Goal: Task Accomplishment & Management: Manage account settings

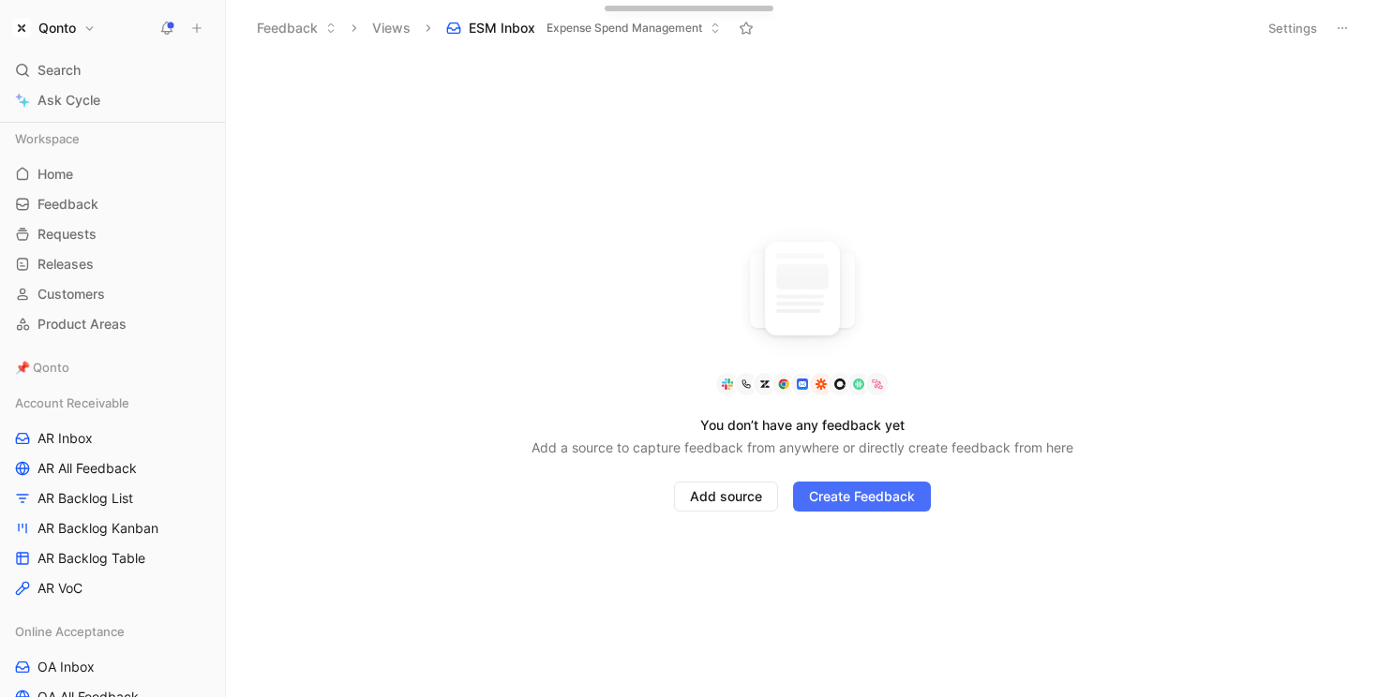
scroll to position [678, 0]
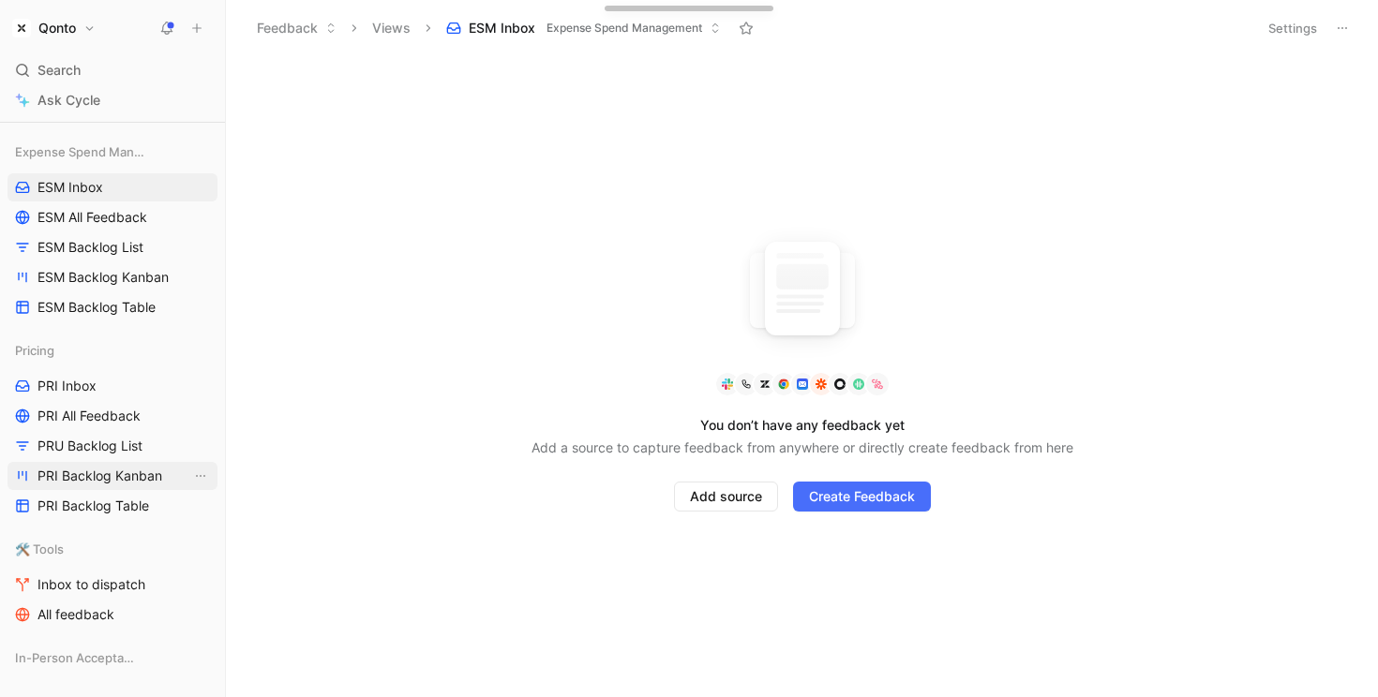
click at [86, 472] on span "PRI Backlog Kanban" at bounding box center [99, 476] width 125 height 19
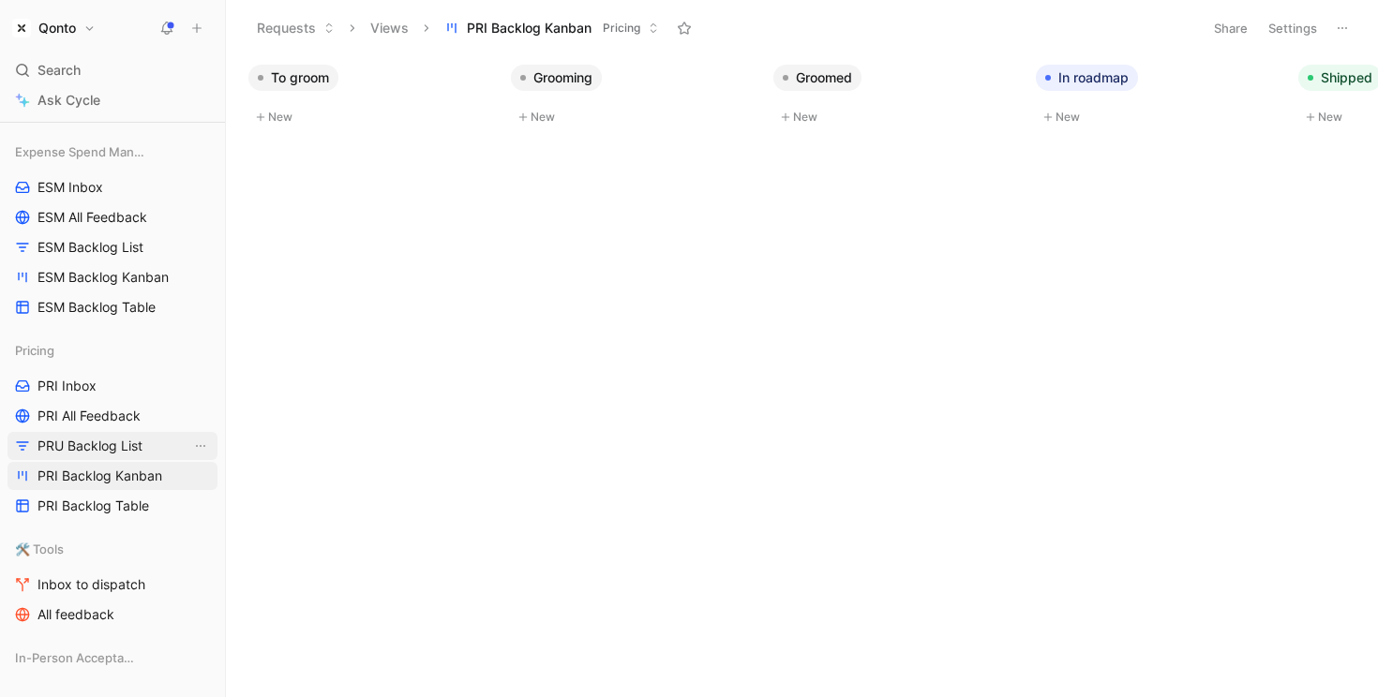
scroll to position [596, 0]
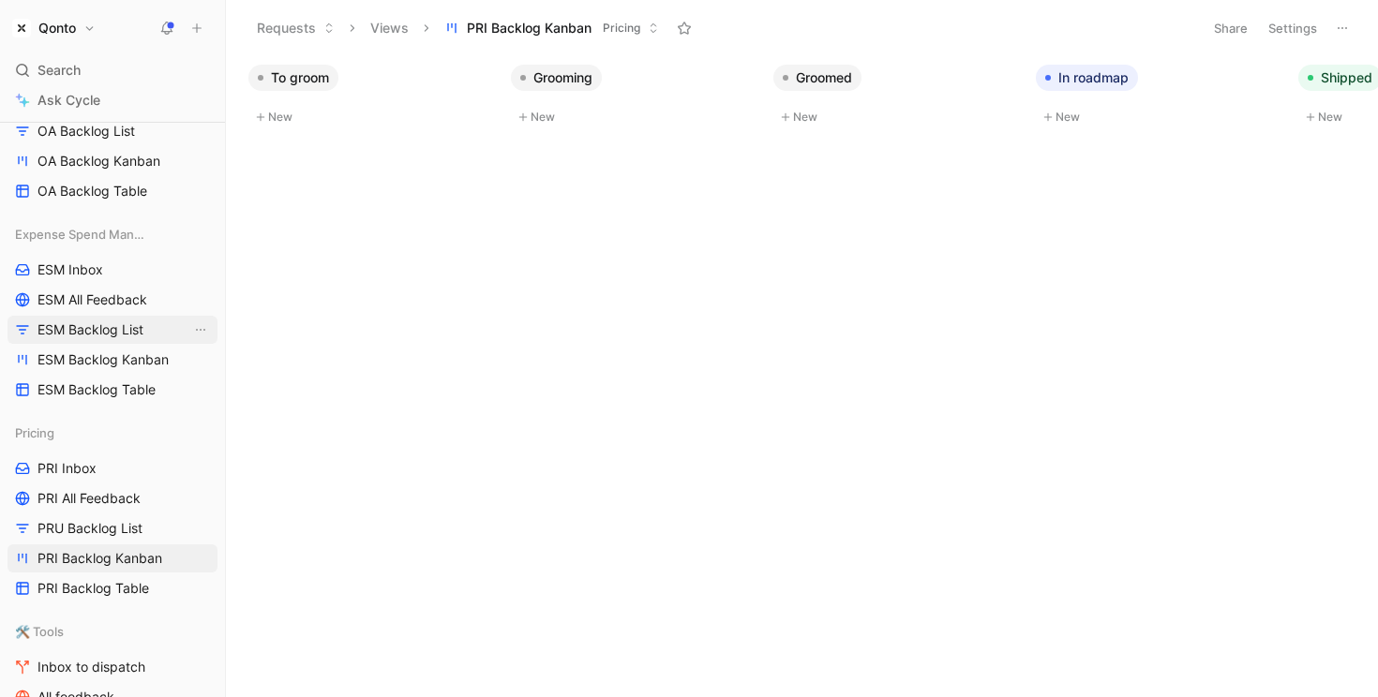
click at [120, 339] on link "ESM Backlog List" at bounding box center [112, 330] width 210 height 28
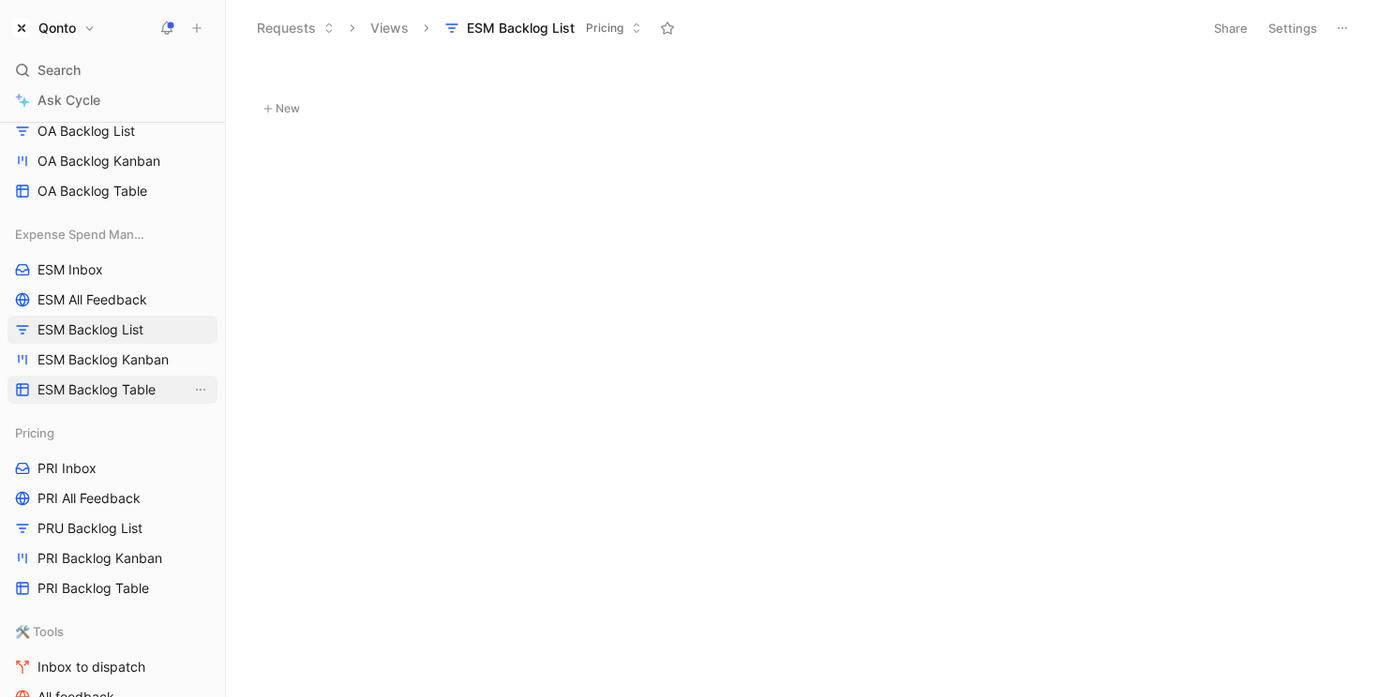
click at [123, 384] on span "ESM Backlog Table" at bounding box center [96, 389] width 118 height 19
click at [704, 309] on div "Quotes Status Assignee Expense Spend Management New" at bounding box center [809, 372] width 1137 height 633
click at [1277, 27] on button "Settings" at bounding box center [1293, 28] width 66 height 26
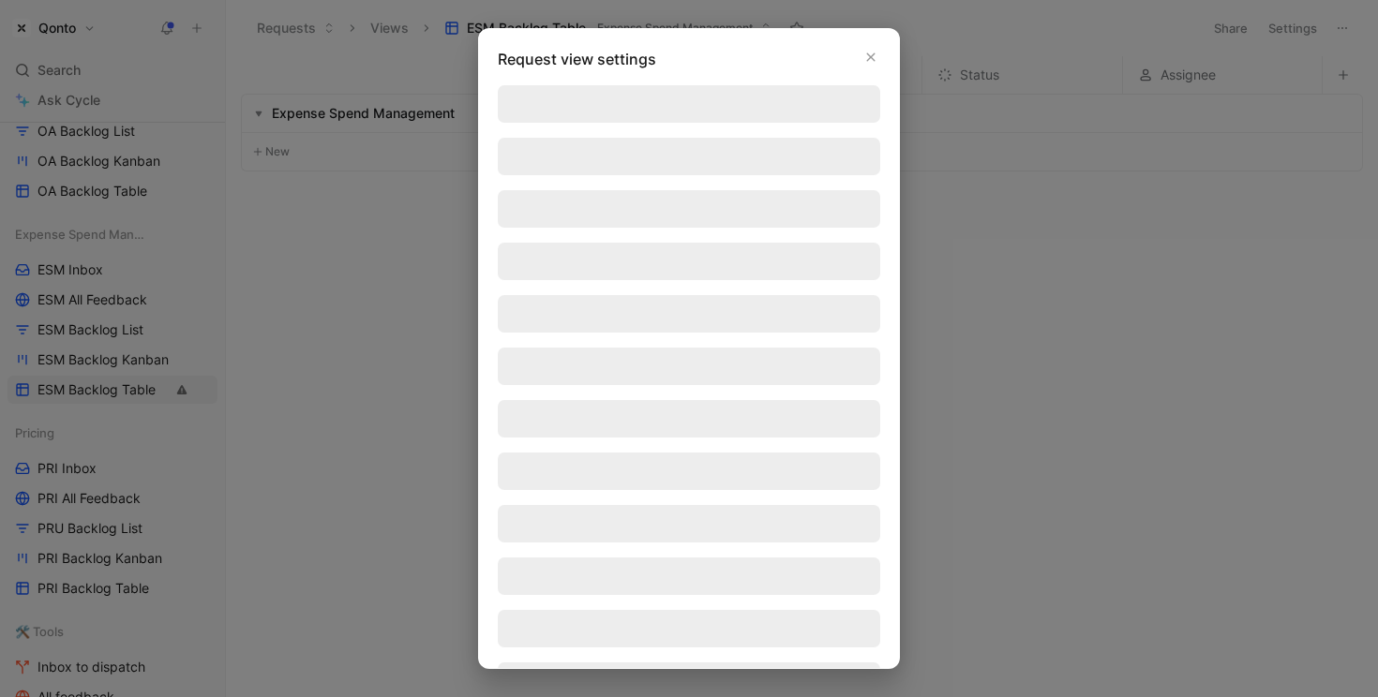
click at [340, 175] on div at bounding box center [689, 348] width 1378 height 697
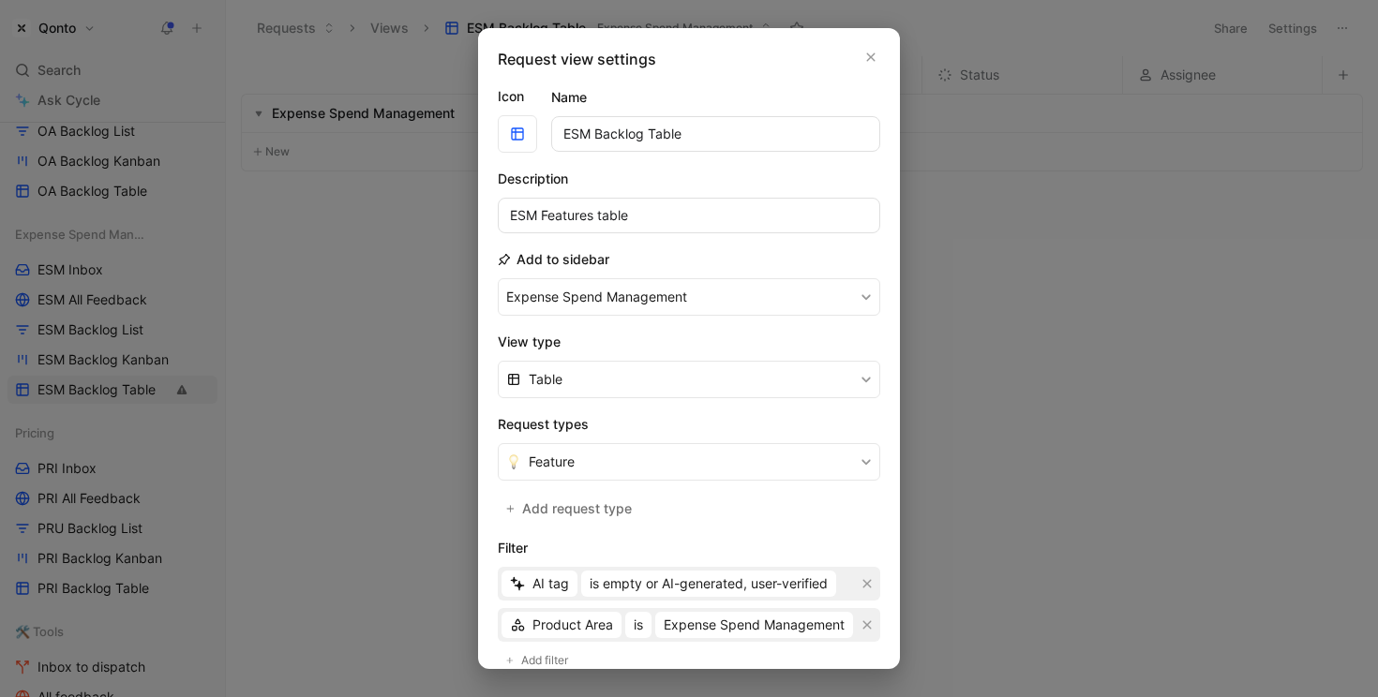
click at [69, 26] on div at bounding box center [689, 348] width 1378 height 697
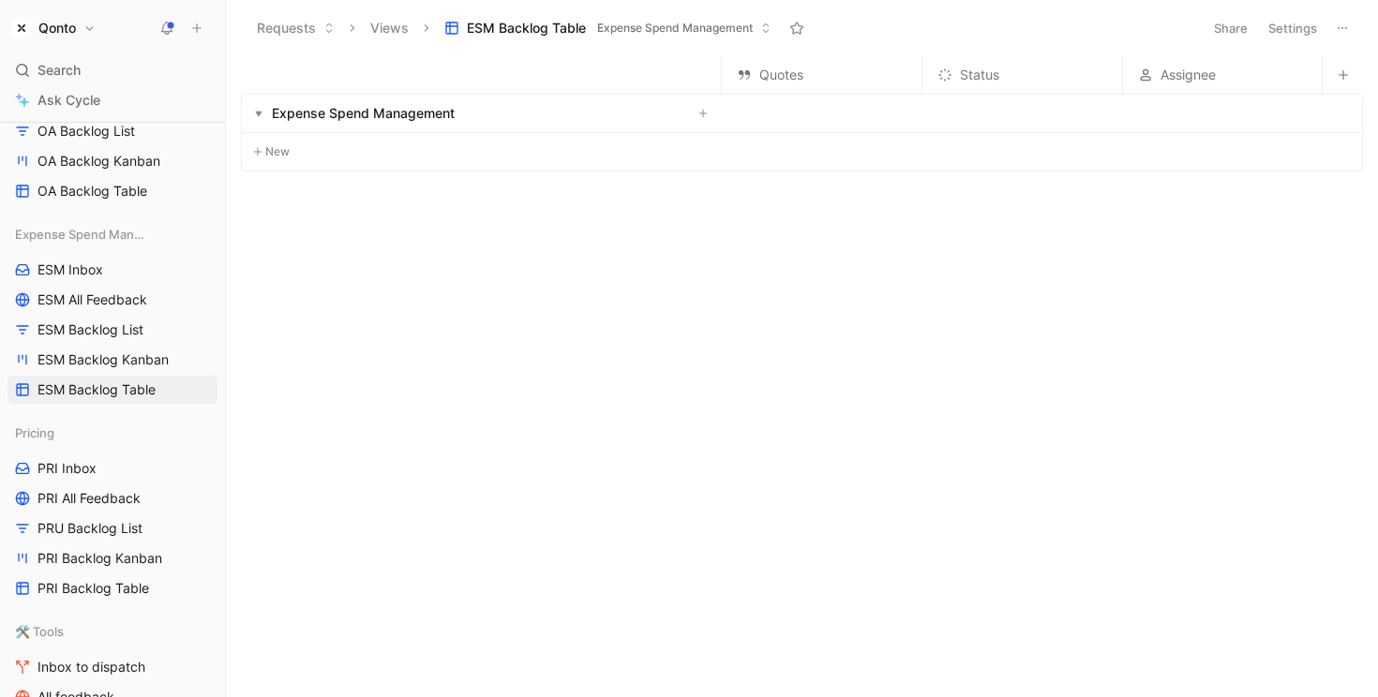
click at [66, 27] on h1 "Qonto" at bounding box center [56, 28] width 37 height 17
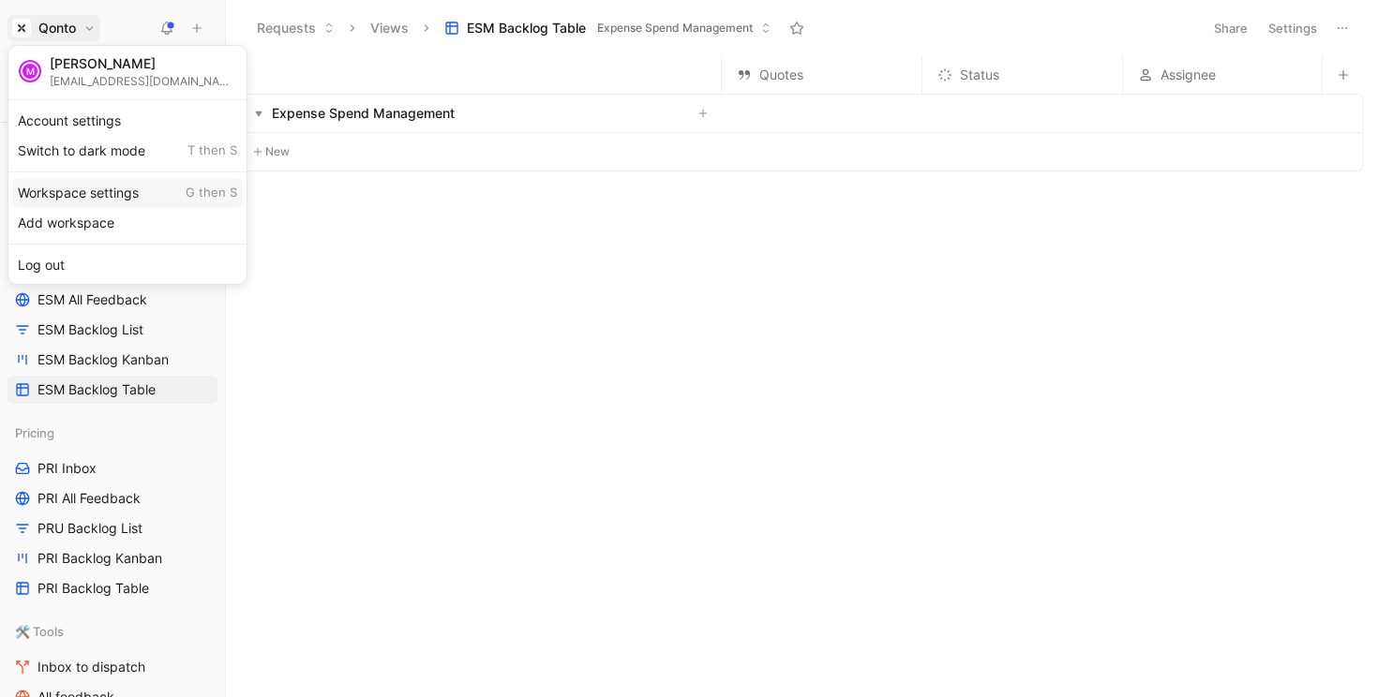
click at [137, 204] on div "Workspace settings G then S" at bounding box center [127, 193] width 231 height 30
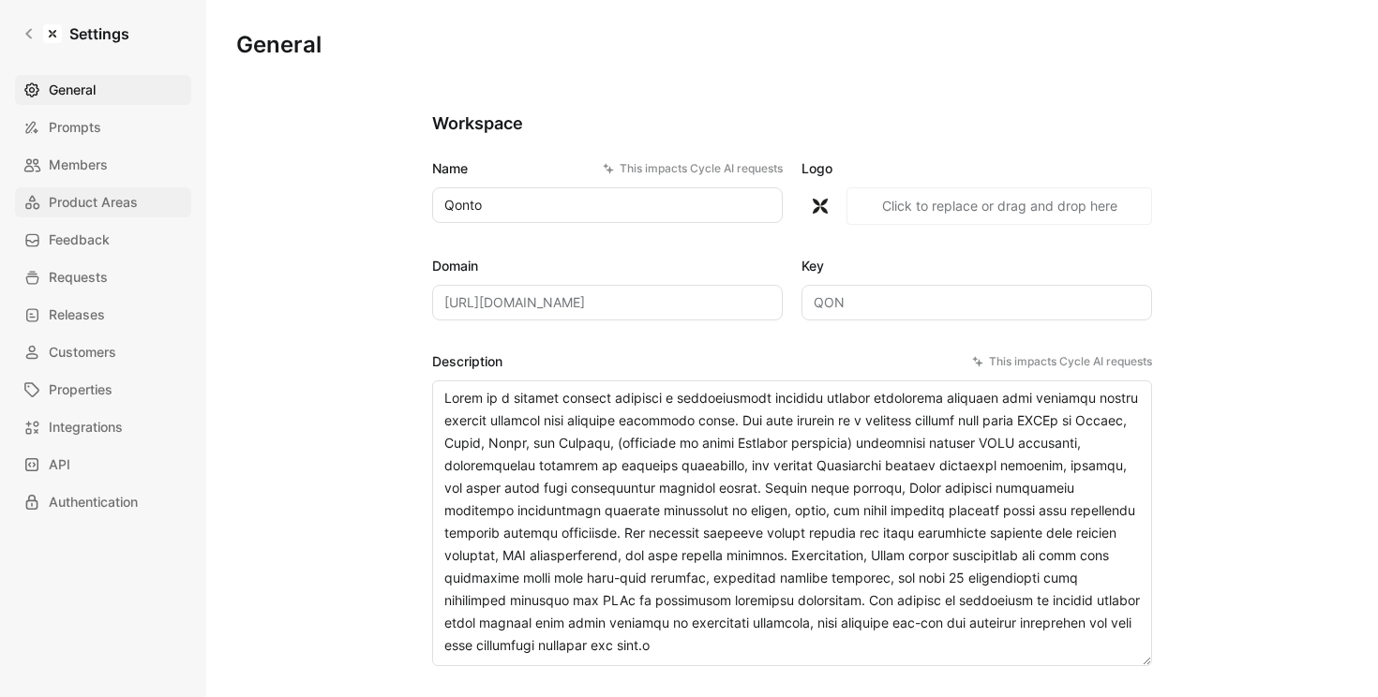
click at [120, 198] on span "Product Areas" at bounding box center [93, 202] width 89 height 22
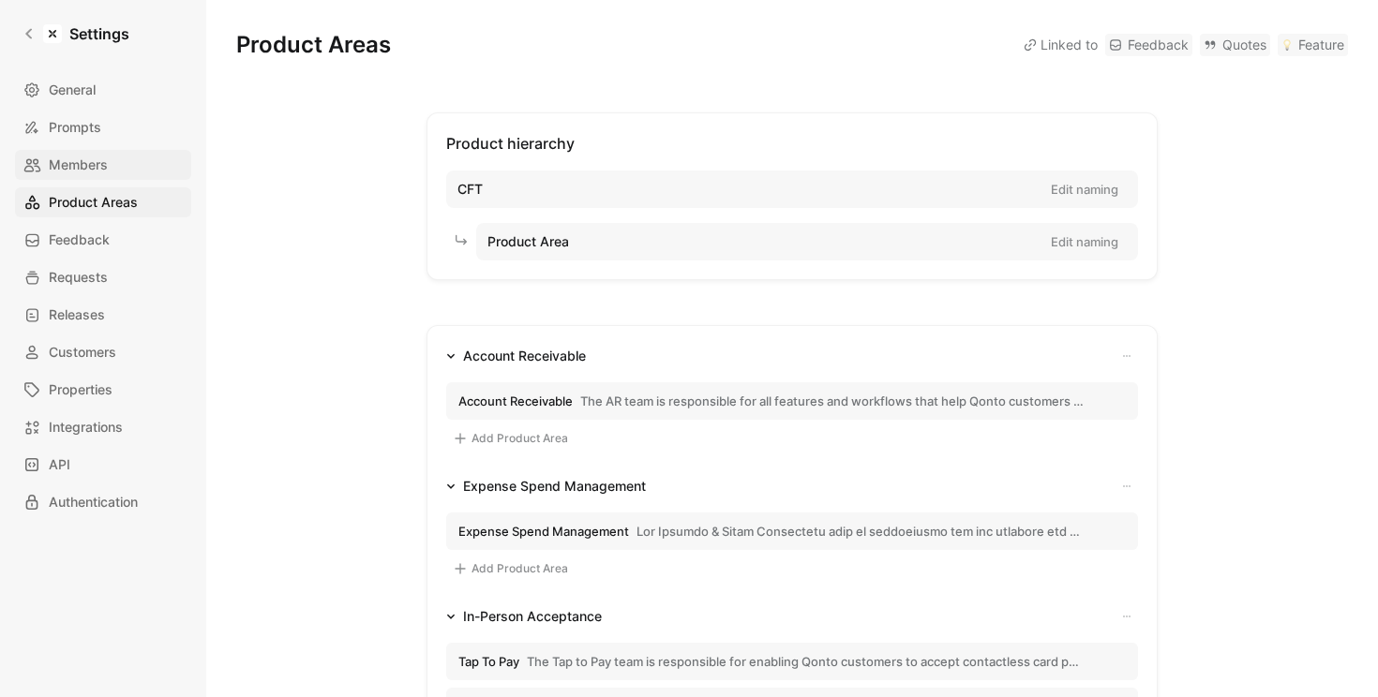
click at [118, 157] on link "Members" at bounding box center [103, 165] width 176 height 30
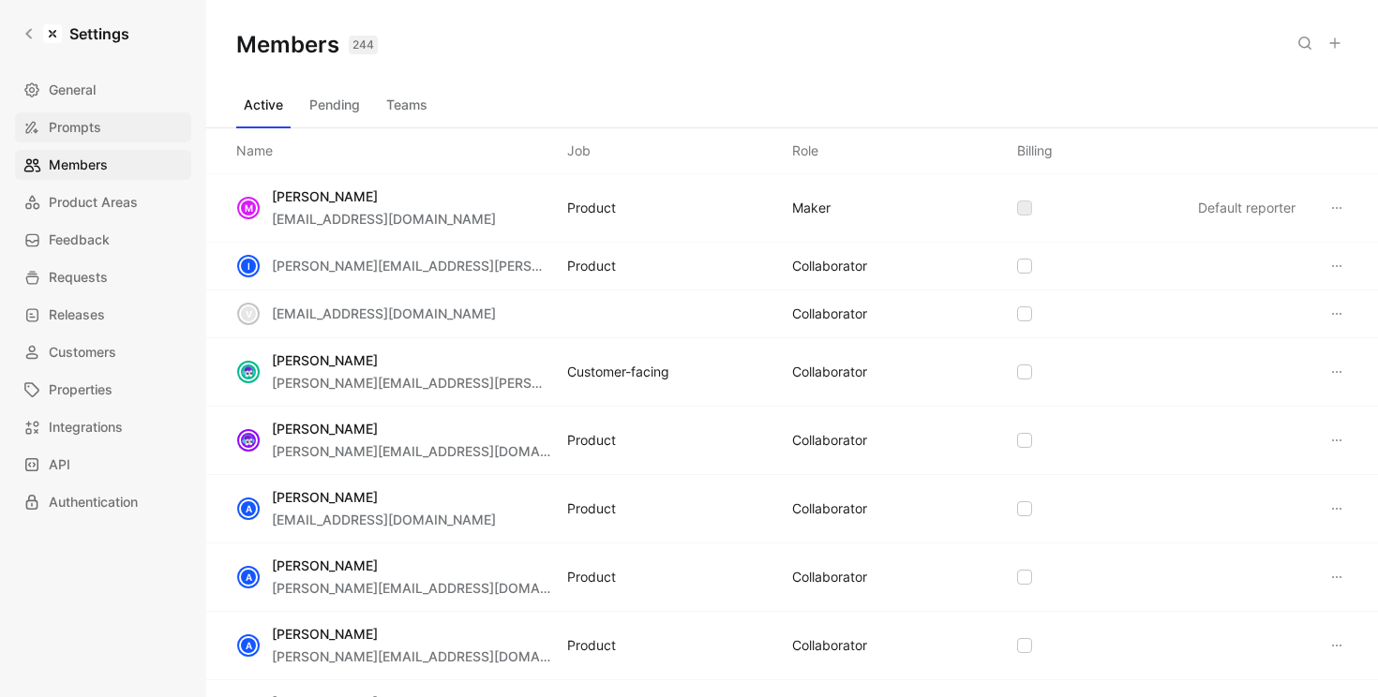
click at [121, 127] on link "Prompts" at bounding box center [103, 127] width 176 height 30
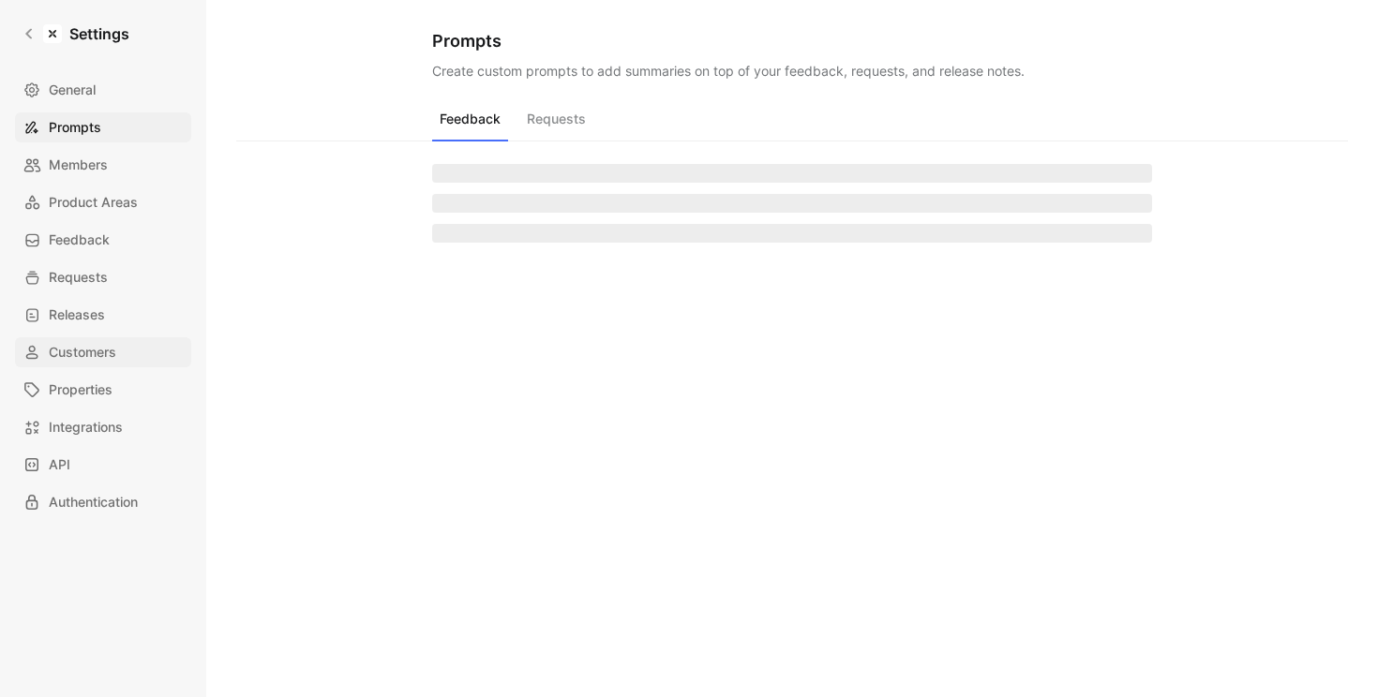
click at [99, 345] on span "Customers" at bounding box center [82, 352] width 67 height 22
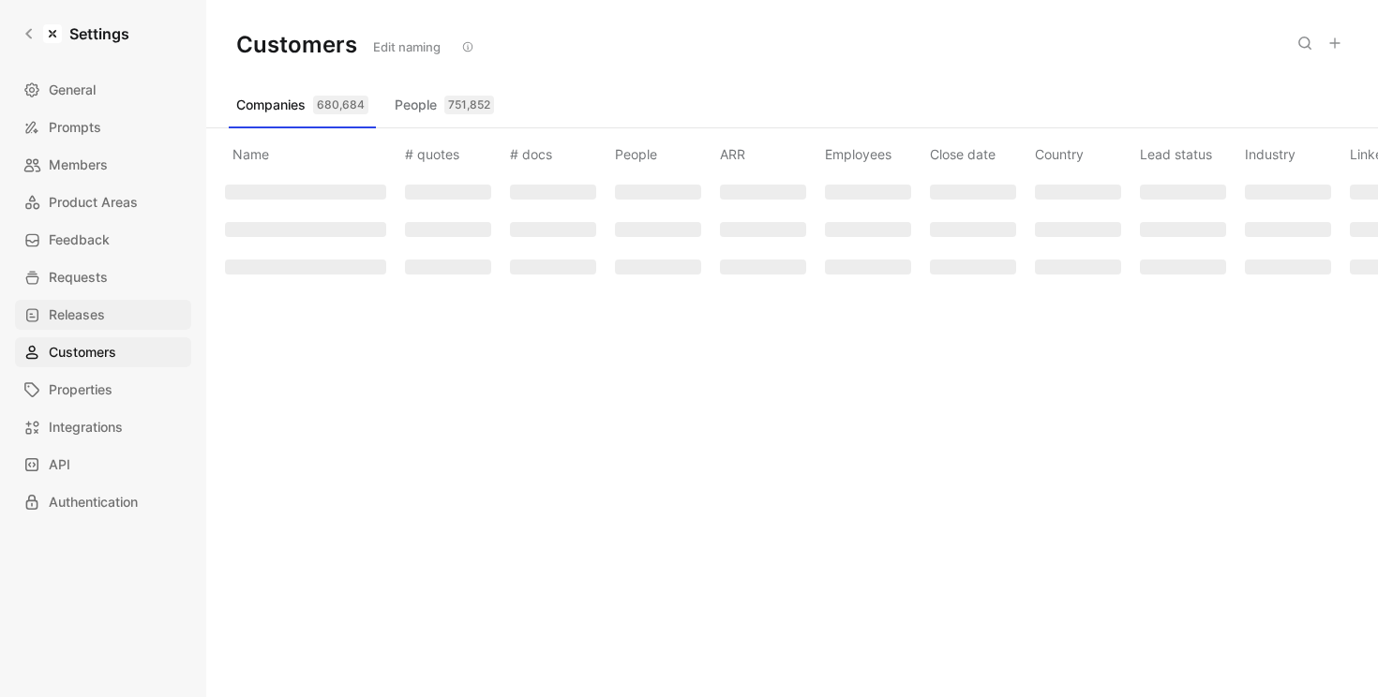
click at [99, 307] on span "Releases" at bounding box center [77, 315] width 56 height 22
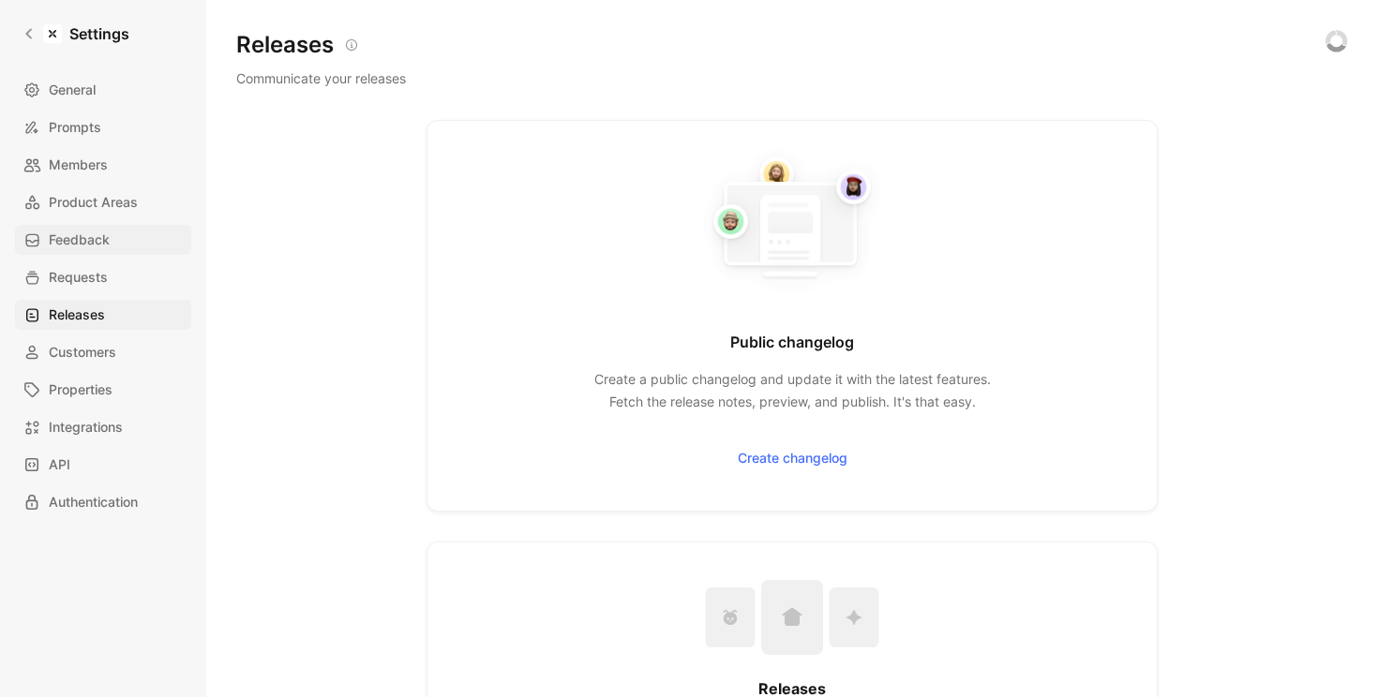
click at [99, 249] on span "Feedback" at bounding box center [79, 240] width 61 height 22
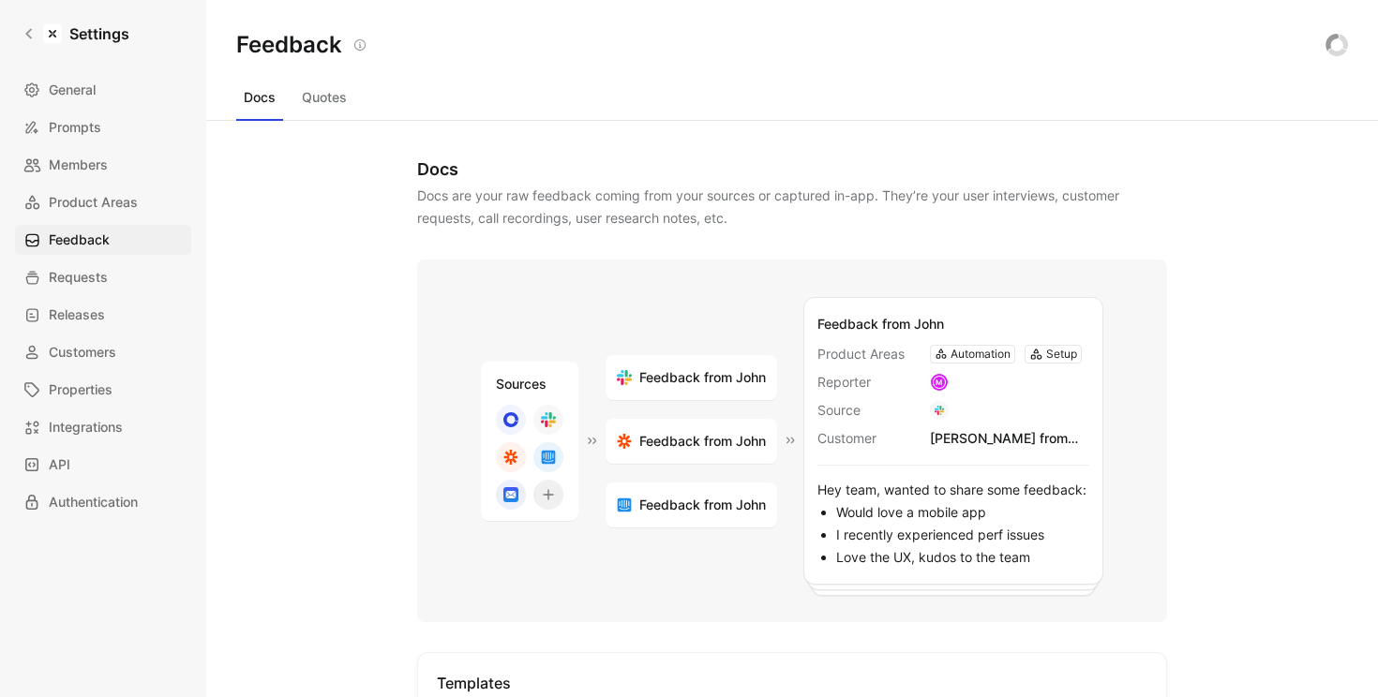
click at [99, 334] on div "General Prompts Members Product Areas Feedback Requests Releases Customers Prop…" at bounding box center [109, 296] width 189 height 442
click at [97, 392] on span "Properties" at bounding box center [81, 390] width 64 height 22
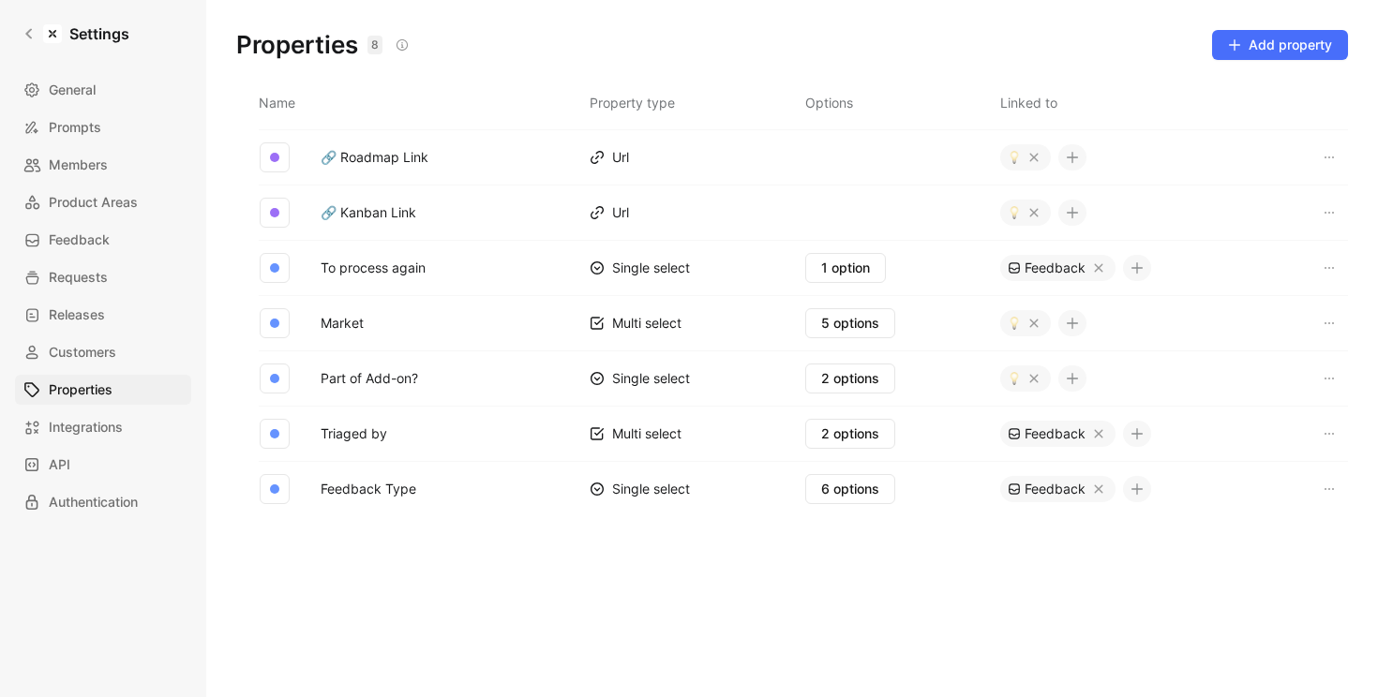
scroll to position [44, 0]
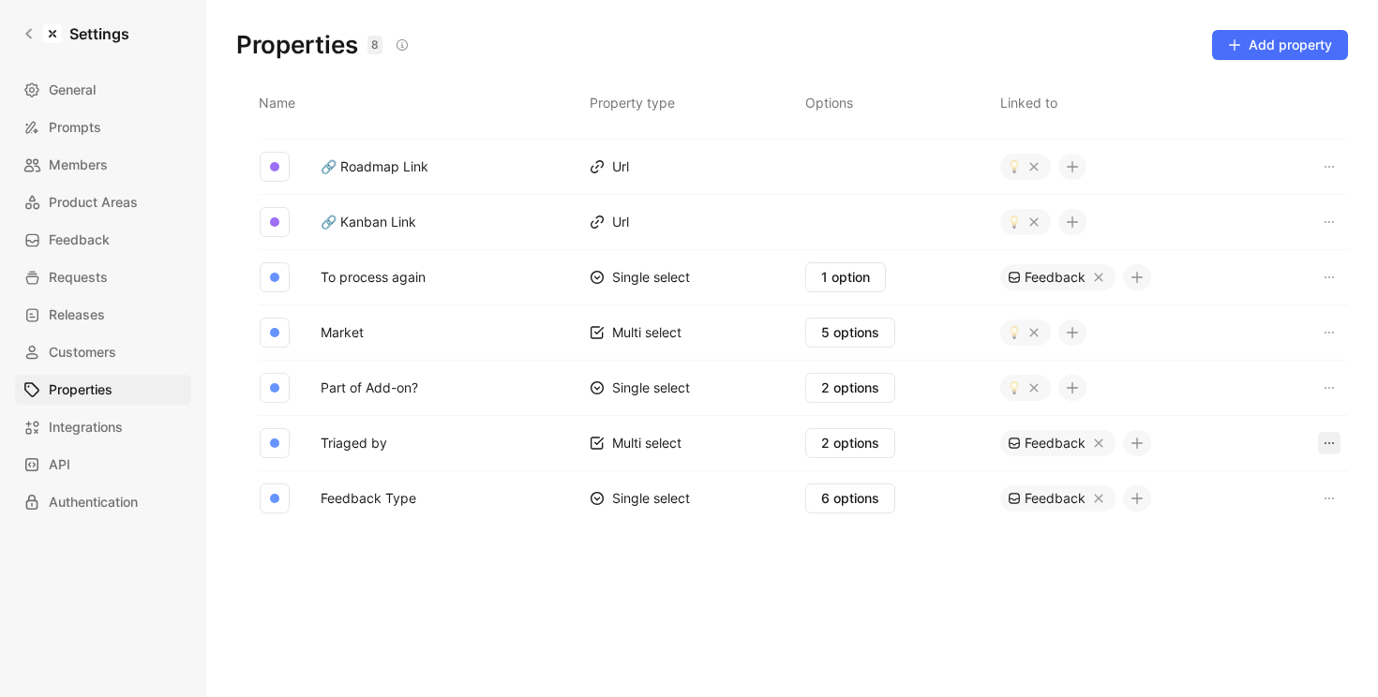
click at [1321, 439] on icon "button" at bounding box center [1328, 443] width 15 height 15
click at [1284, 483] on span "Delete" at bounding box center [1295, 483] width 39 height 16
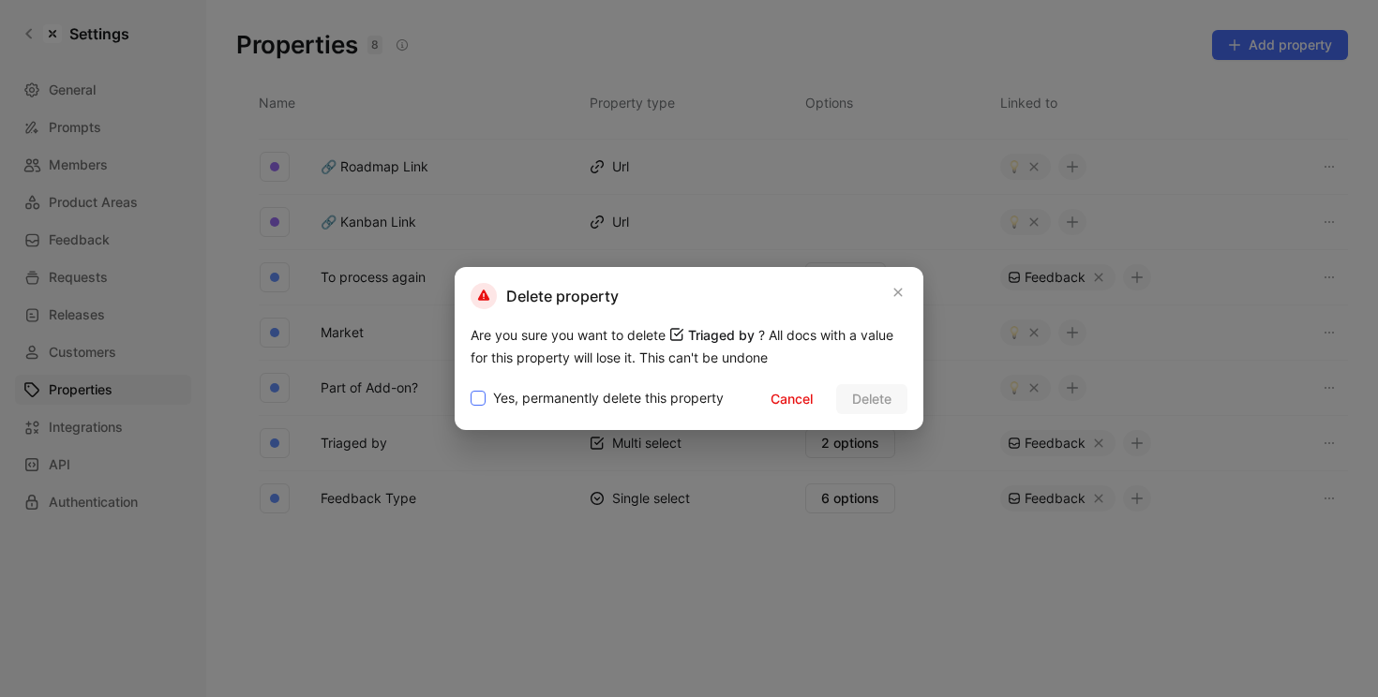
click at [647, 403] on span "Yes, permanently delete this property" at bounding box center [608, 398] width 231 height 22
click at [470, 387] on input "Yes, permanently delete this property" at bounding box center [470, 387] width 0 height 0
click at [866, 408] on span "Delete" at bounding box center [871, 399] width 39 height 22
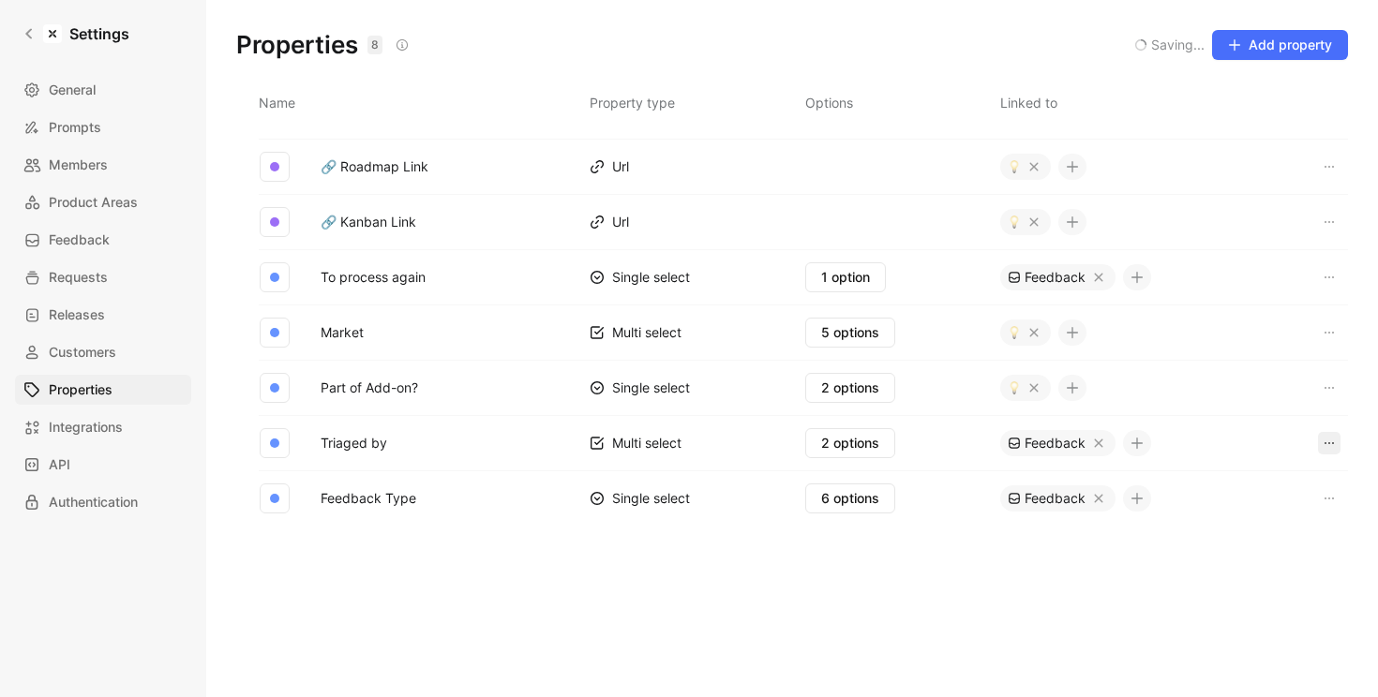
click at [1321, 441] on icon "button" at bounding box center [1328, 443] width 15 height 15
click at [1281, 487] on span "Delete" at bounding box center [1295, 483] width 39 height 16
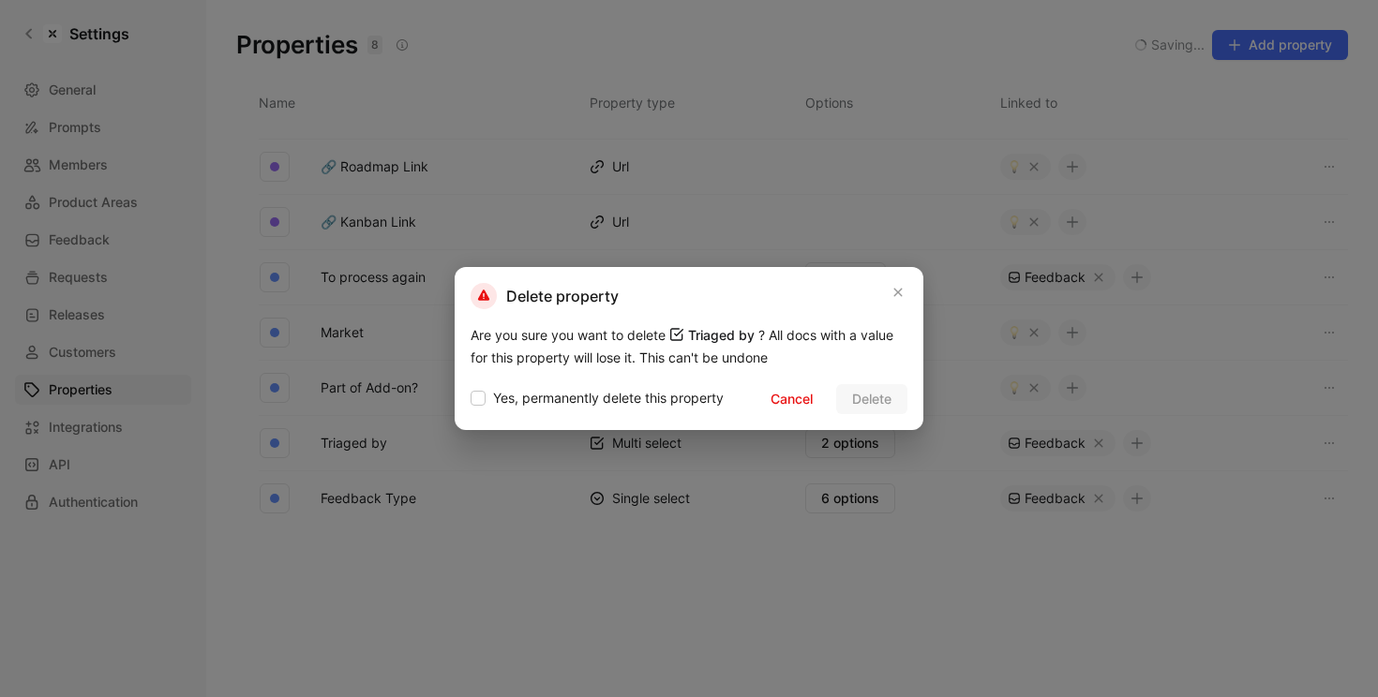
click at [627, 414] on div "Delete property Are you sure you want to delete Triaged by ? All docs with a va…" at bounding box center [689, 348] width 469 height 163
click at [628, 404] on span "Yes, permanently delete this property" at bounding box center [608, 398] width 231 height 22
click at [470, 387] on input "Yes, permanently delete this property" at bounding box center [470, 387] width 0 height 0
click at [872, 397] on span "Delete" at bounding box center [871, 399] width 39 height 22
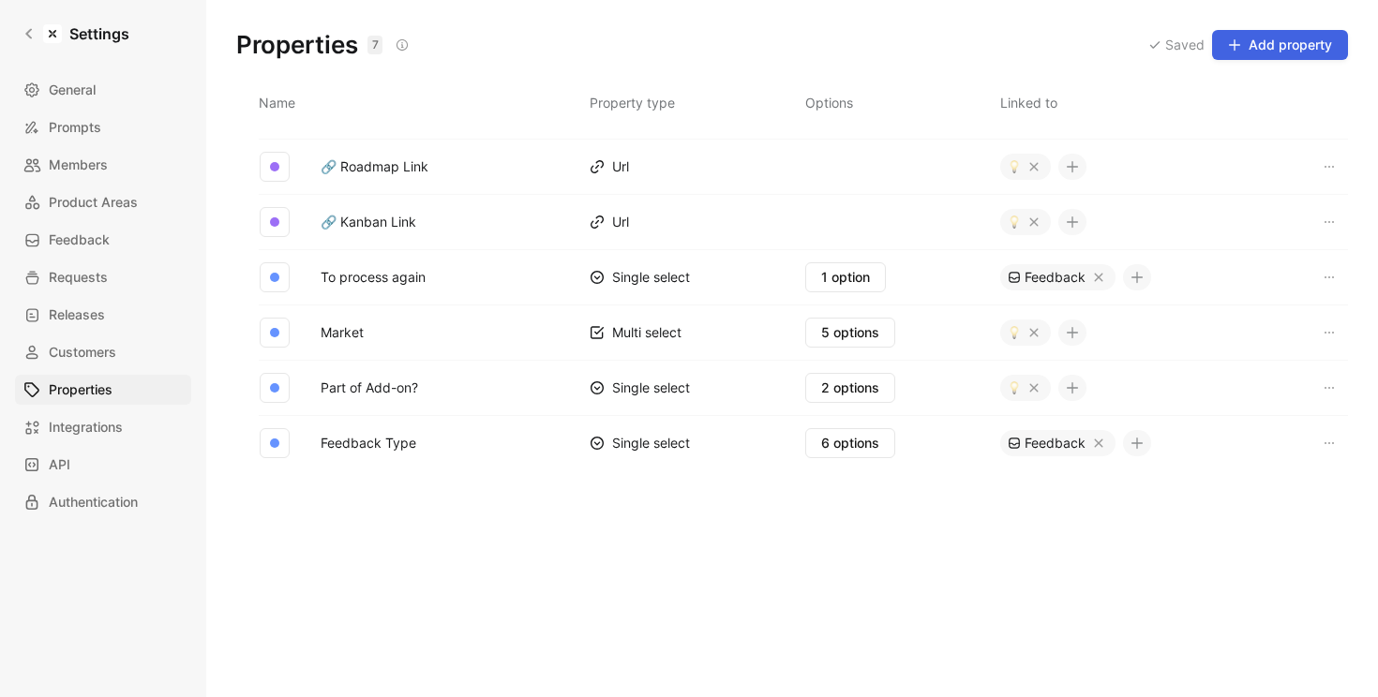
click at [1288, 47] on span "Add property" at bounding box center [1280, 45] width 104 height 22
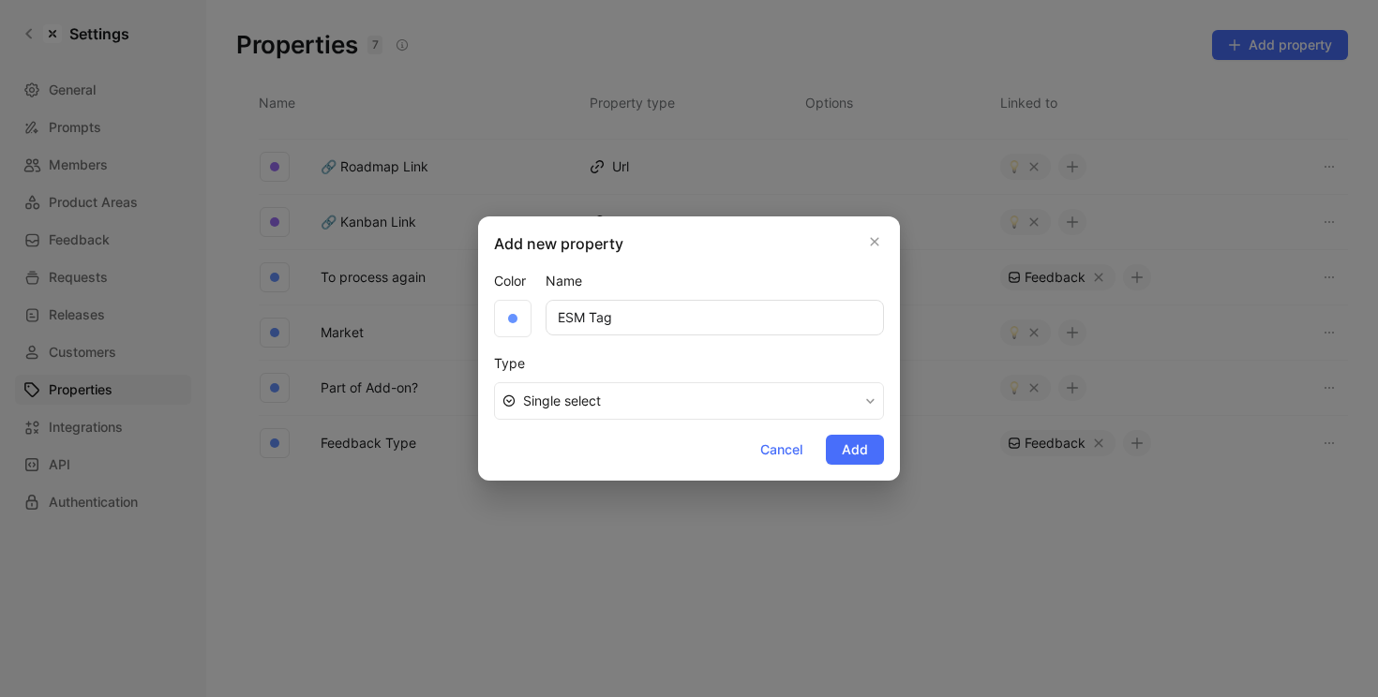
type input "ESM Tag"
click at [570, 400] on span "Single select" at bounding box center [690, 401] width 335 height 22
click at [854, 436] on button "Add" at bounding box center [855, 450] width 58 height 30
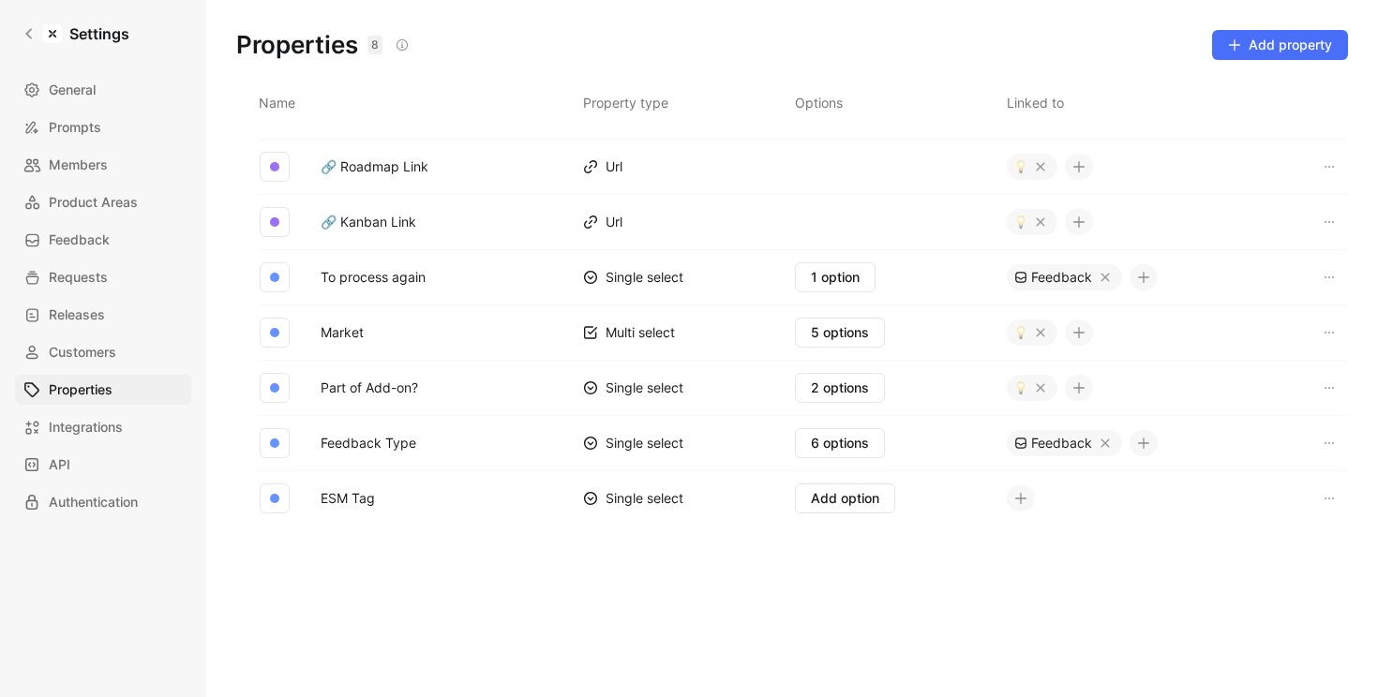
click at [1014, 497] on icon at bounding box center [1020, 498] width 13 height 13
click at [981, 589] on div "Feature" at bounding box center [1023, 593] width 126 height 22
click at [819, 503] on span "Add option" at bounding box center [845, 498] width 68 height 22
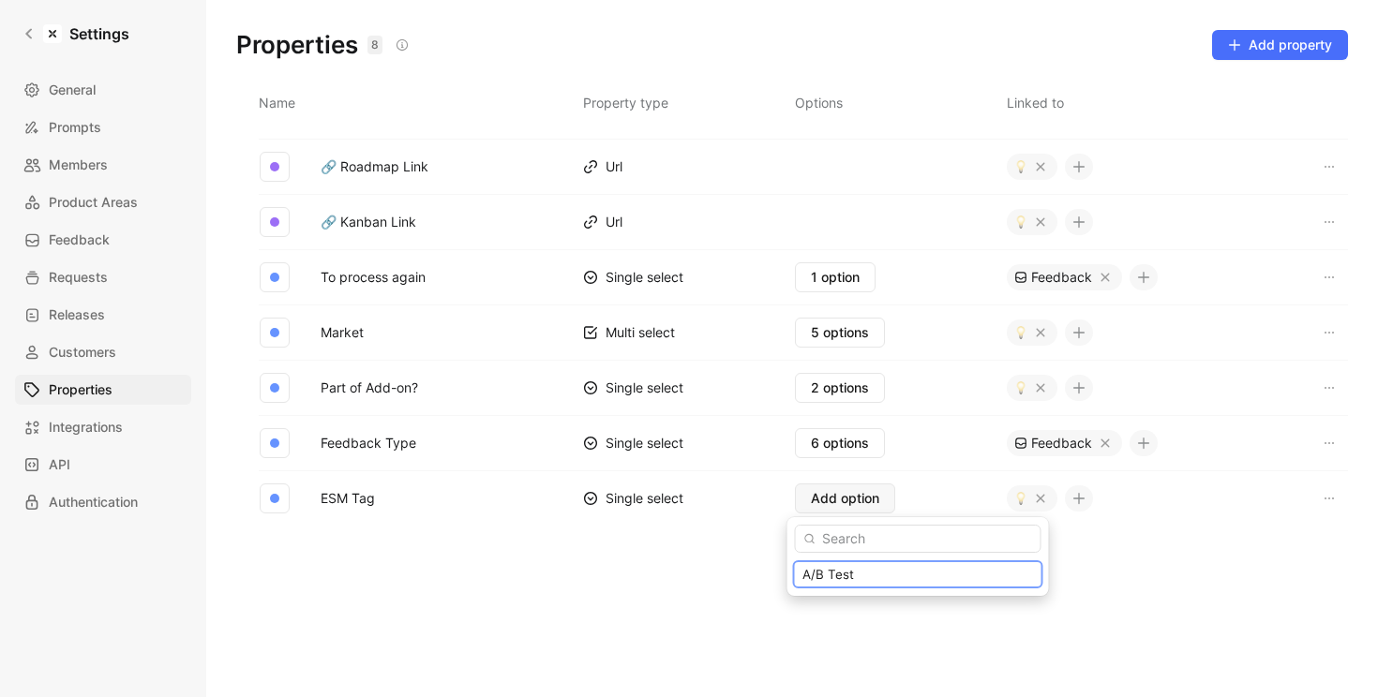
type input "A/B Test"
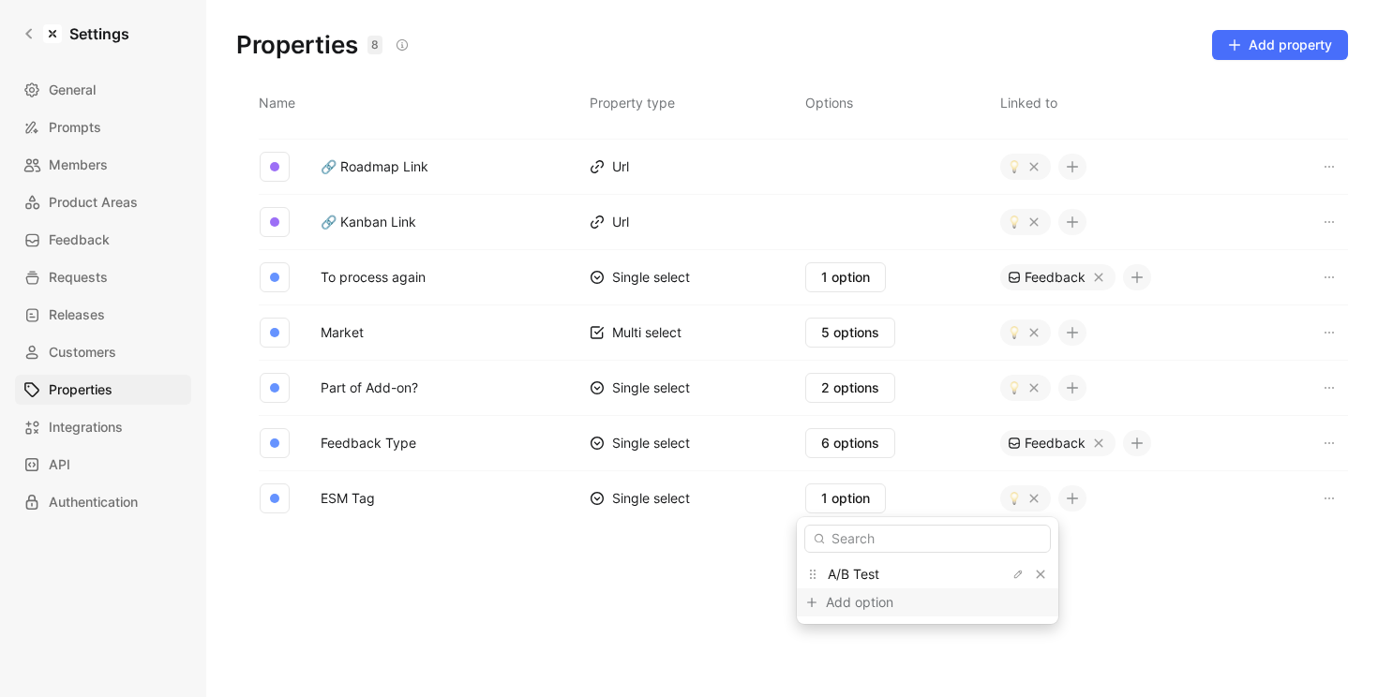
click at [848, 601] on div "Add option" at bounding box center [896, 602] width 141 height 22
type input "Approval Workflows"
click at [852, 637] on div "Add option" at bounding box center [896, 630] width 141 height 22
type input "Budget"
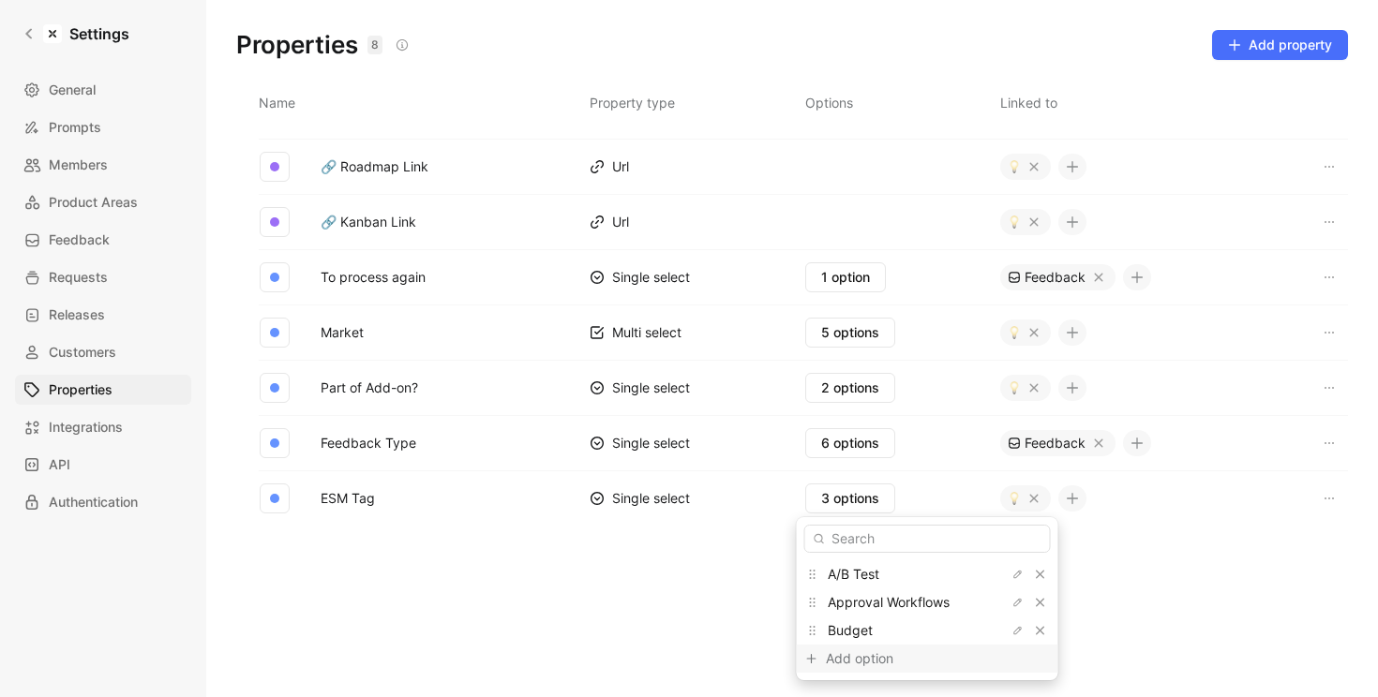
click at [847, 664] on div "Add option" at bounding box center [896, 659] width 141 height 22
type input "Cost Centers"
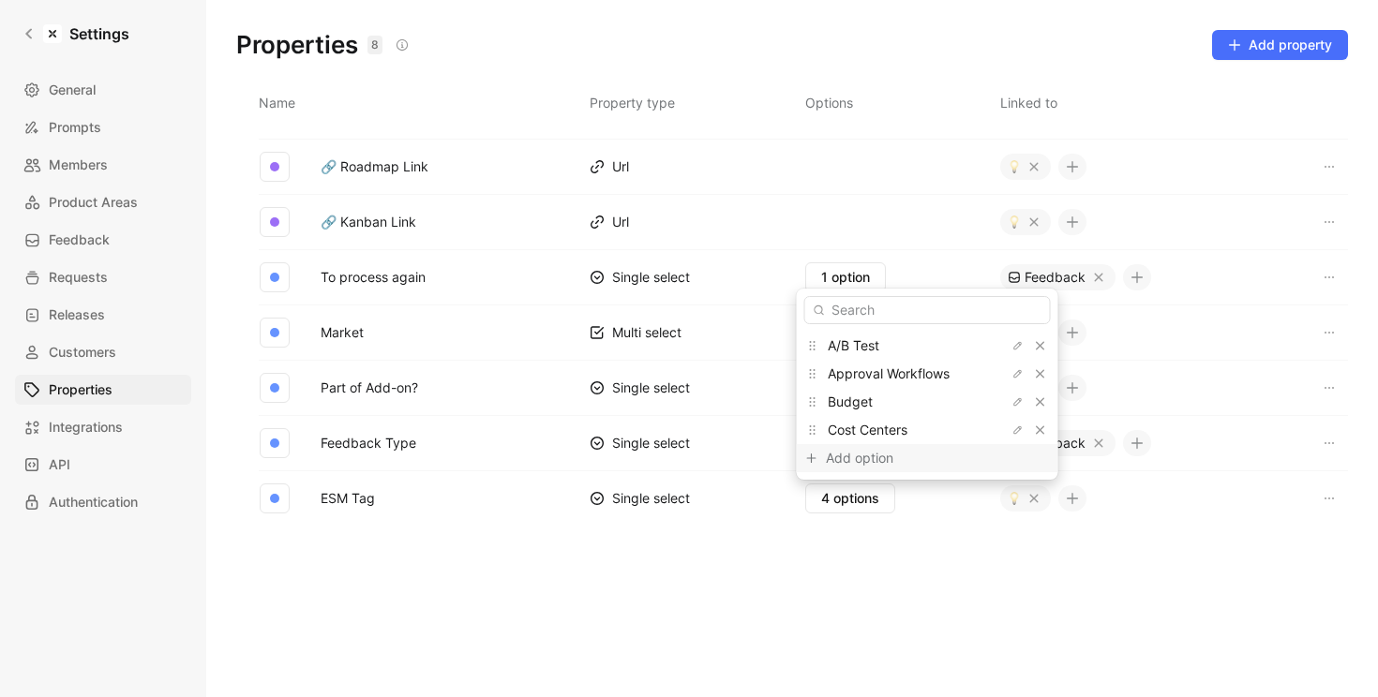
click at [858, 460] on div "Add option" at bounding box center [896, 458] width 141 height 22
type input "Permissions/Roles"
click at [860, 464] on div "Add option" at bounding box center [896, 458] width 141 height 22
type input "Reimbursements"
click at [879, 455] on div "Add option" at bounding box center [896, 458] width 141 height 22
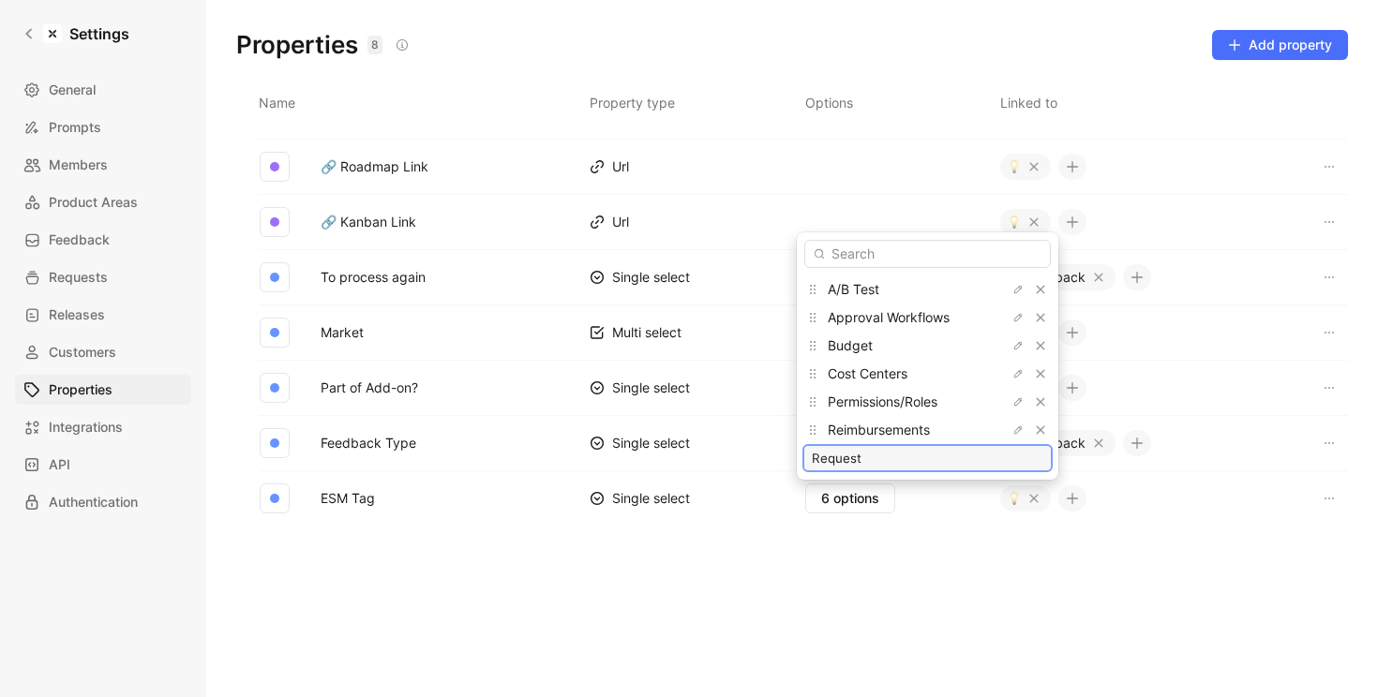
type input "Request"
click at [838, 454] on div "Add option" at bounding box center [896, 458] width 141 height 22
type input "SM Onboarding"
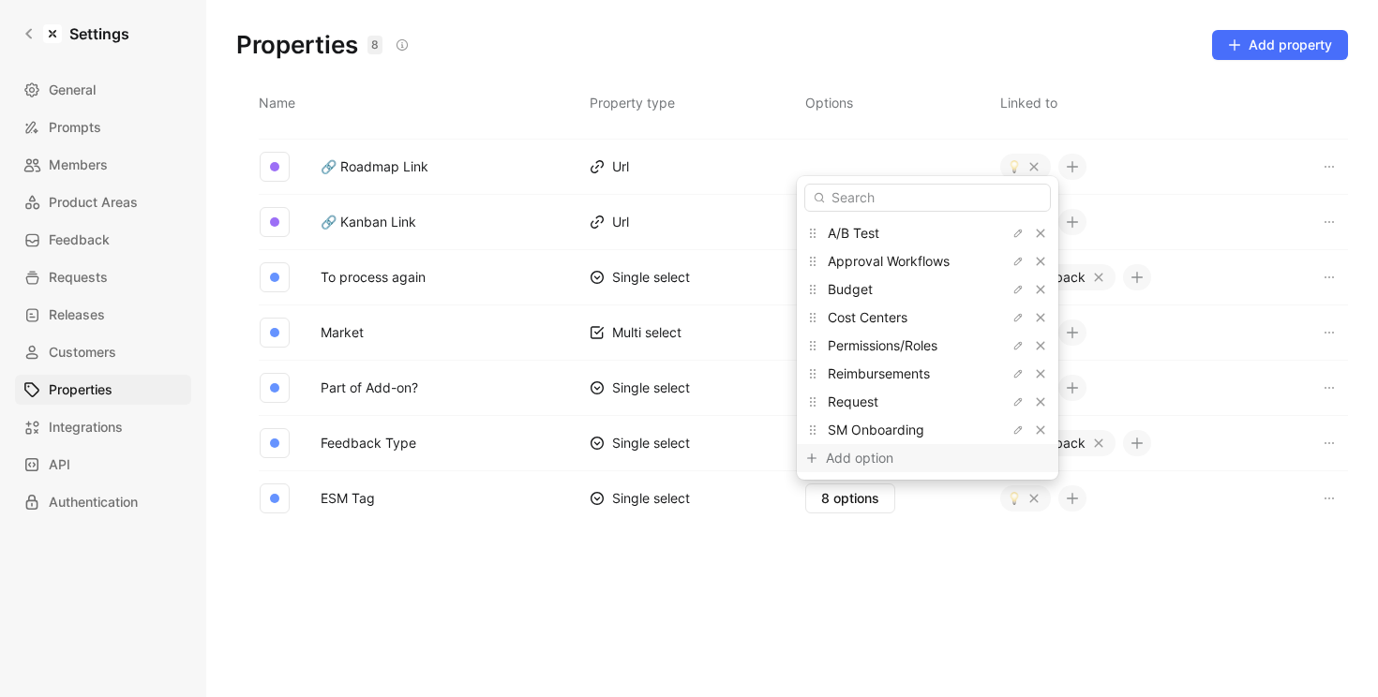
click at [859, 451] on div "Add option" at bounding box center [896, 458] width 141 height 22
type input "Team Cards"
click at [873, 444] on div "Add option" at bounding box center [927, 458] width 261 height 28
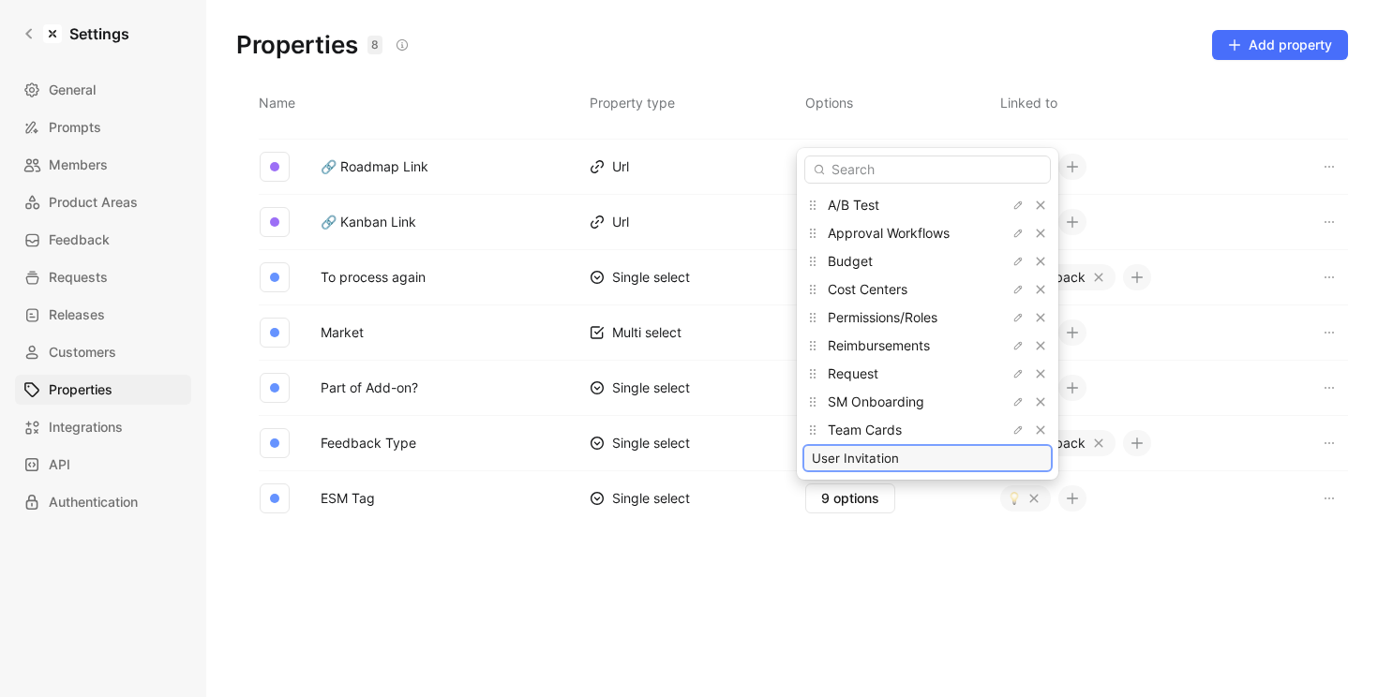
type input "User Invitation"
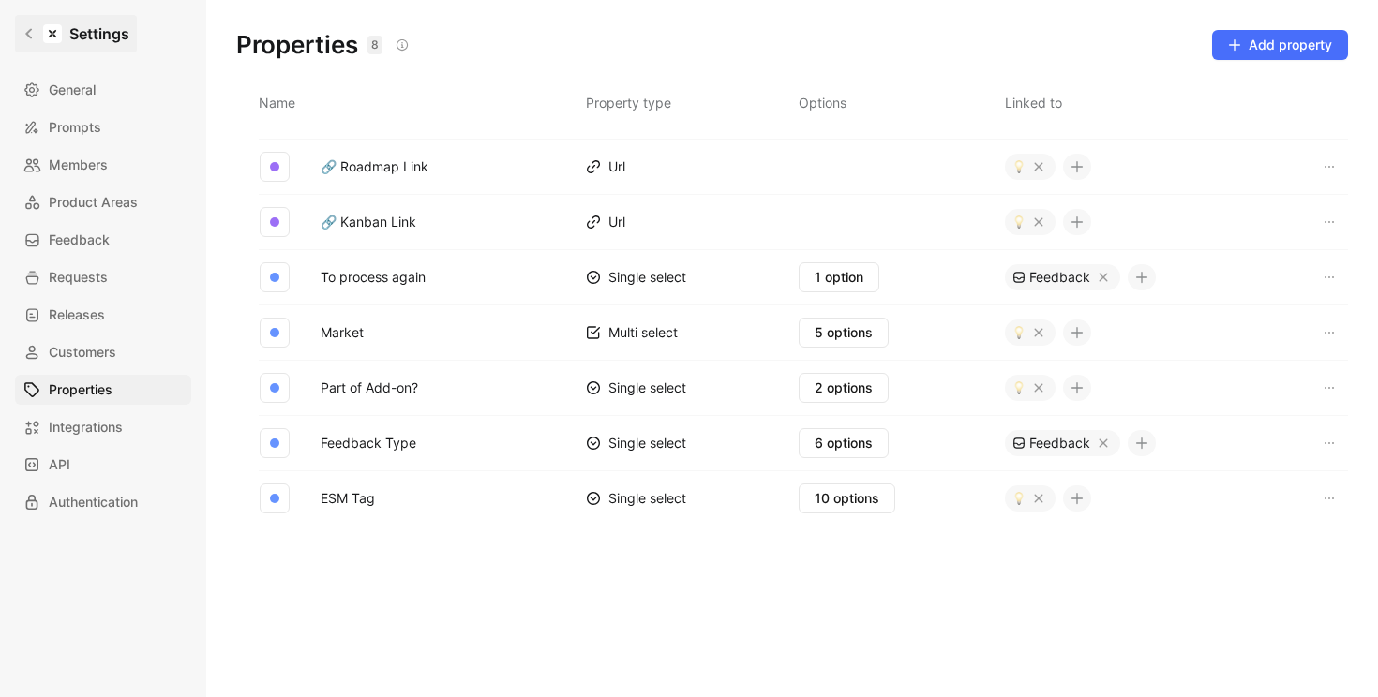
click at [31, 34] on icon at bounding box center [28, 33] width 13 height 13
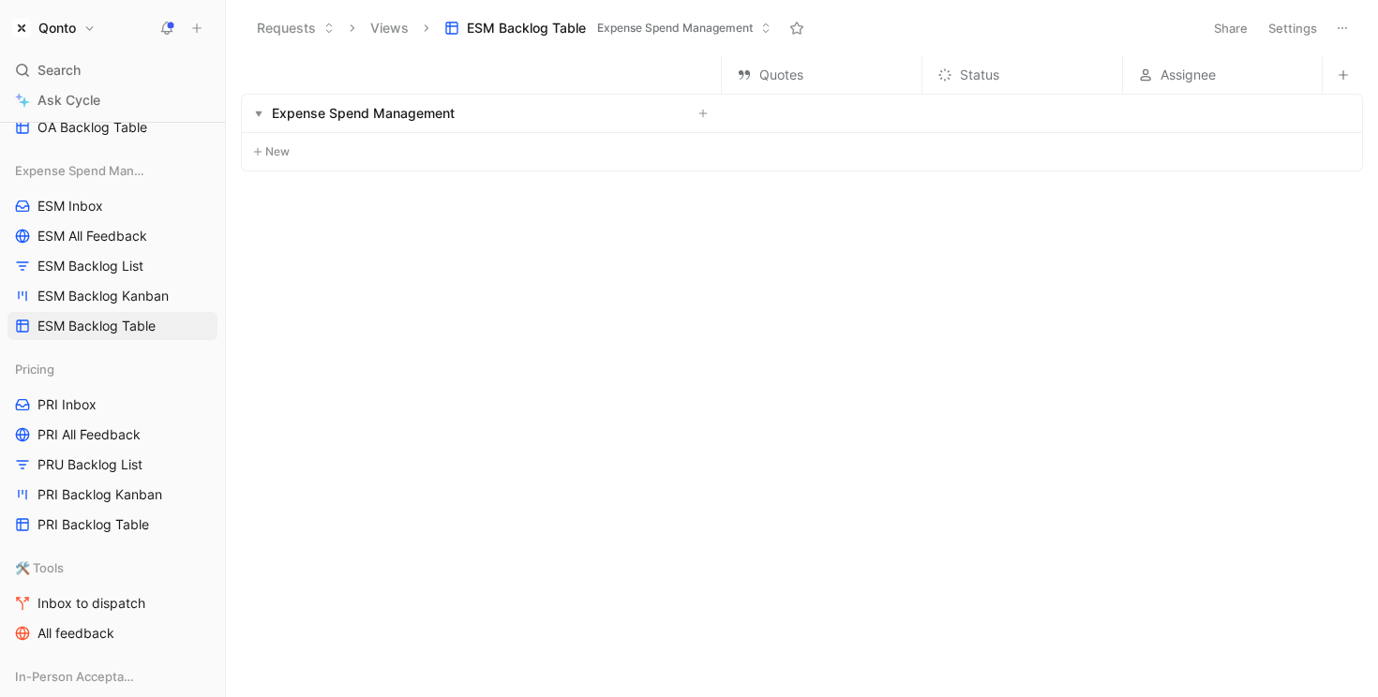
scroll to position [640, 0]
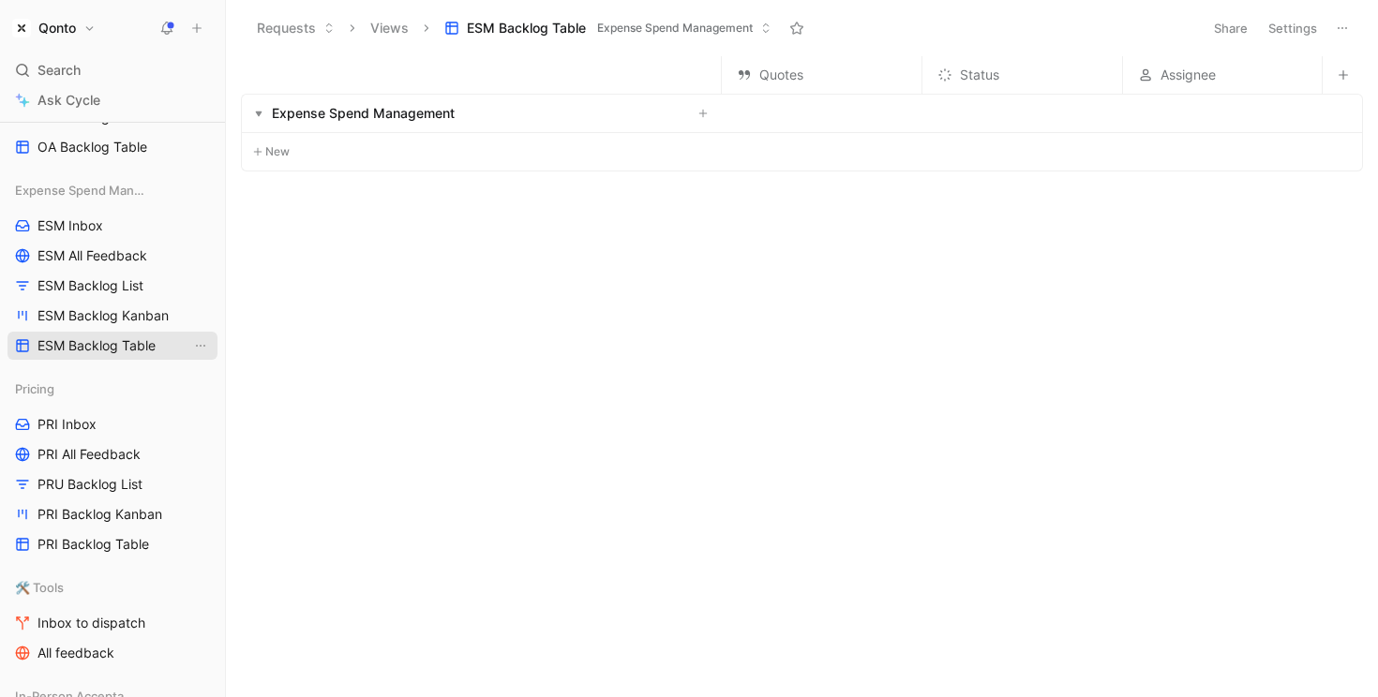
click at [107, 343] on span "ESM Backlog Table" at bounding box center [96, 345] width 118 height 19
click at [1300, 22] on button "Settings" at bounding box center [1293, 28] width 66 height 26
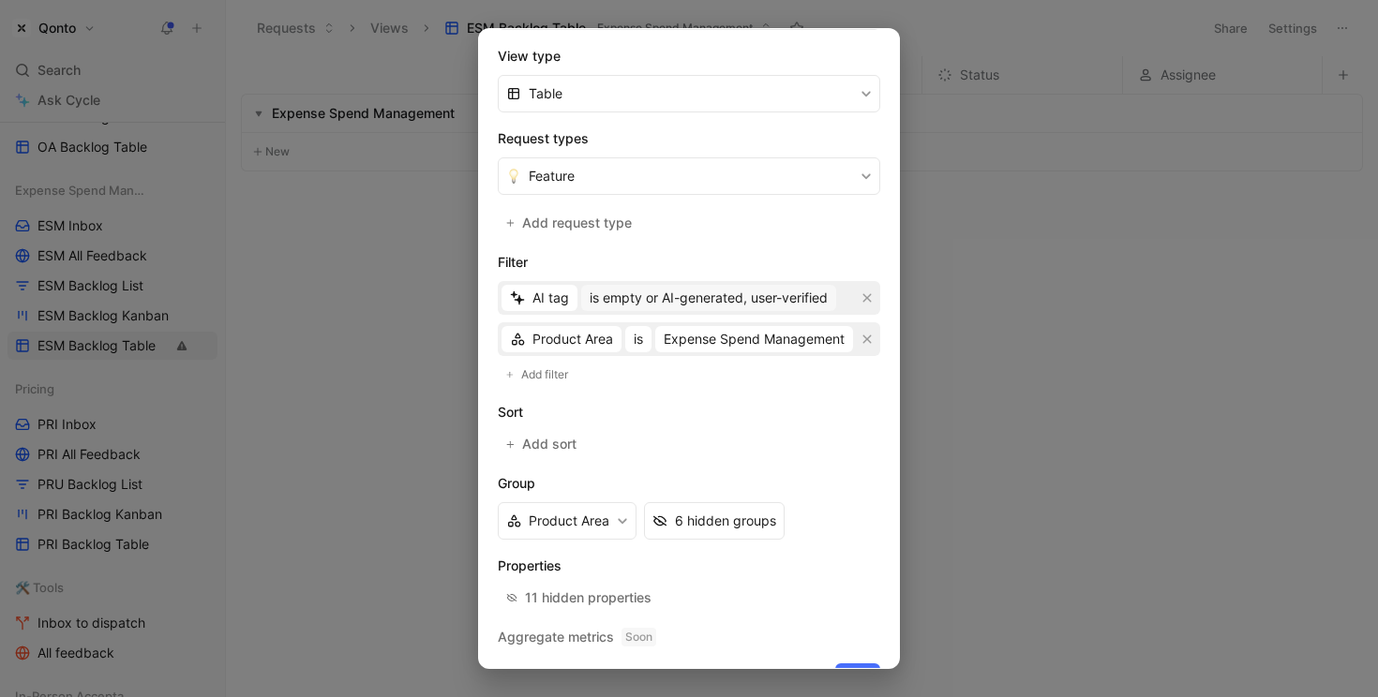
scroll to position [326, 0]
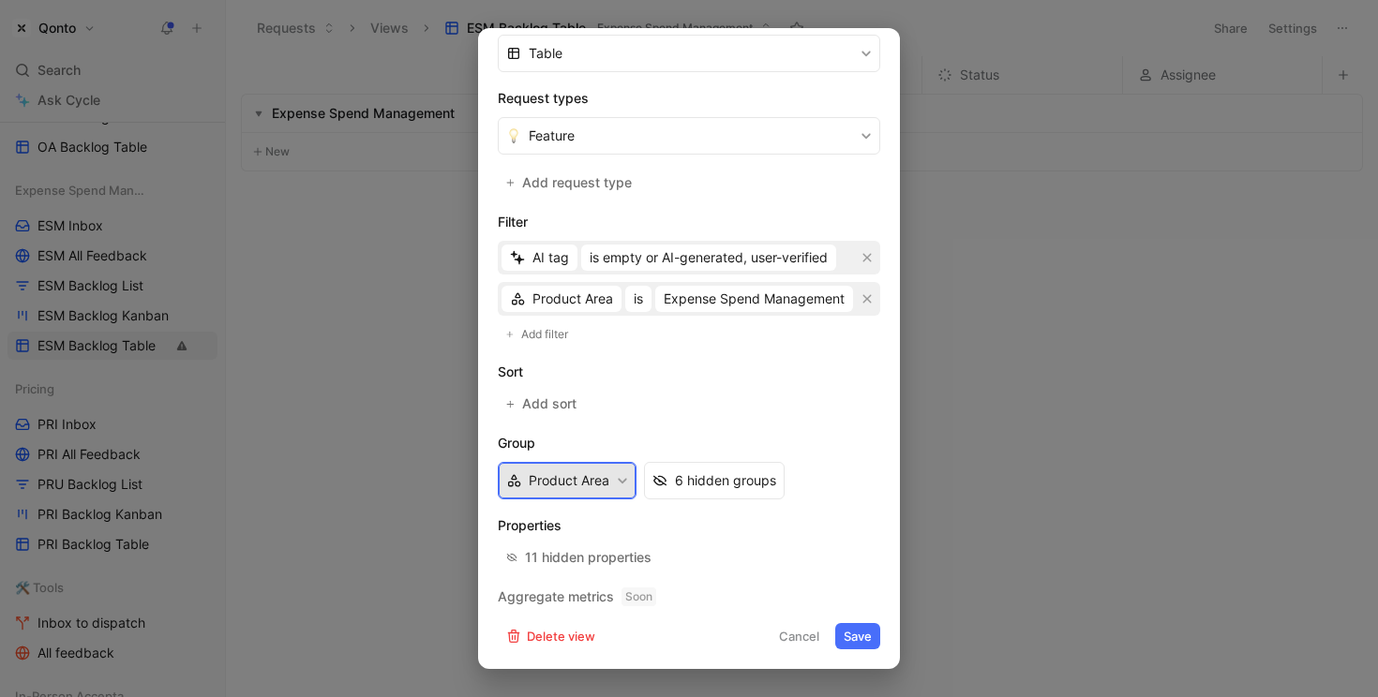
click at [629, 483] on button "Product Area" at bounding box center [567, 480] width 139 height 37
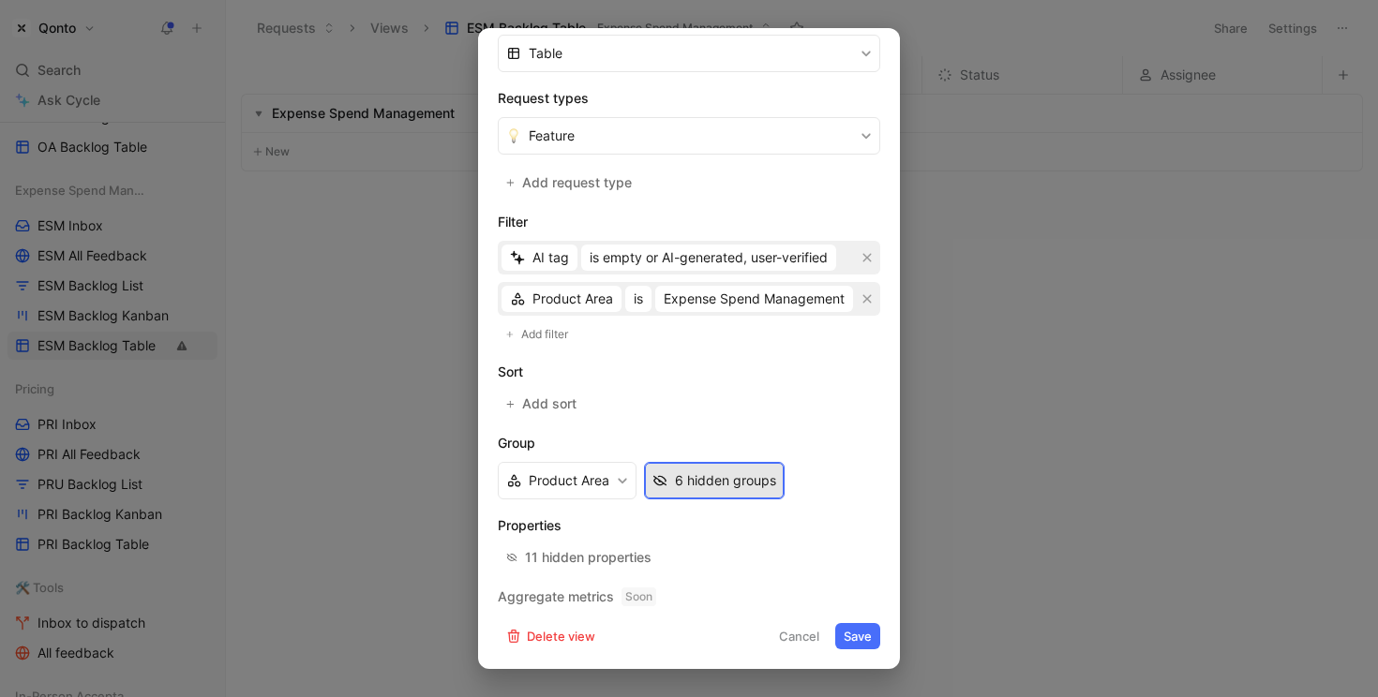
click at [728, 482] on div "6 hidden groups" at bounding box center [725, 481] width 101 height 22
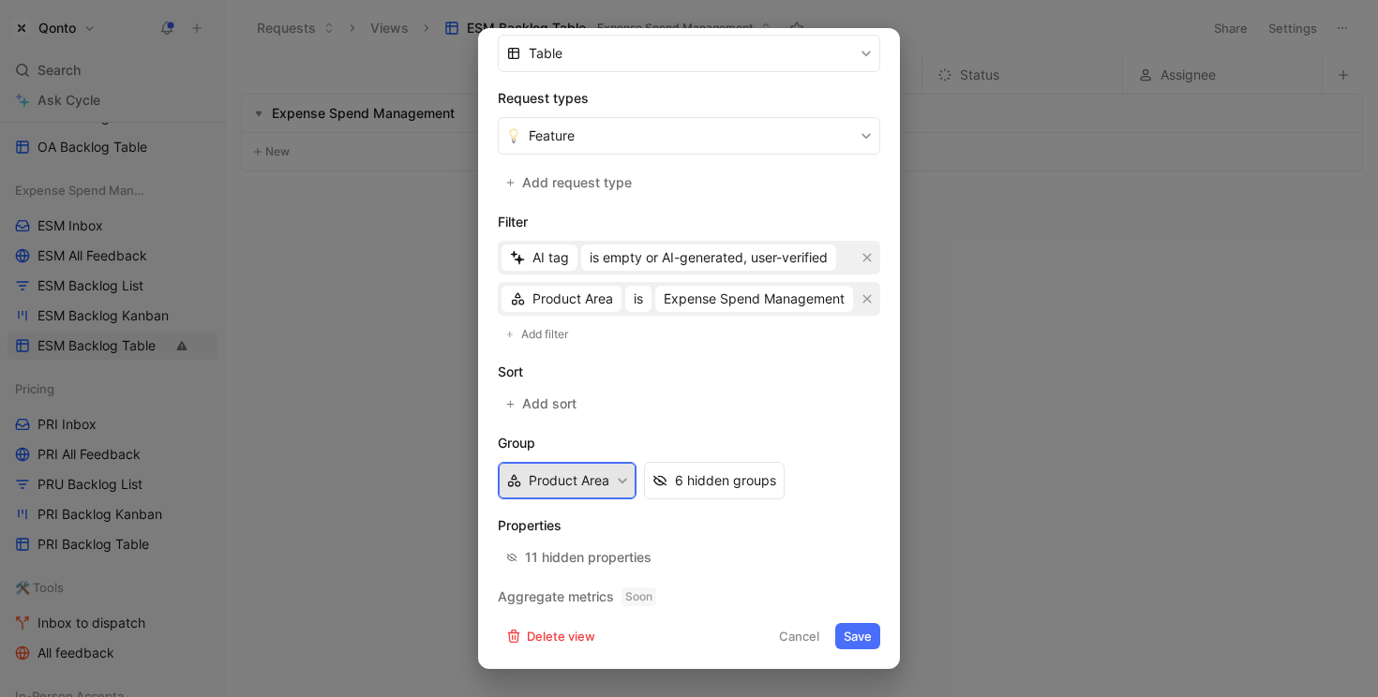
click at [587, 492] on button "Product Area" at bounding box center [567, 480] width 139 height 37
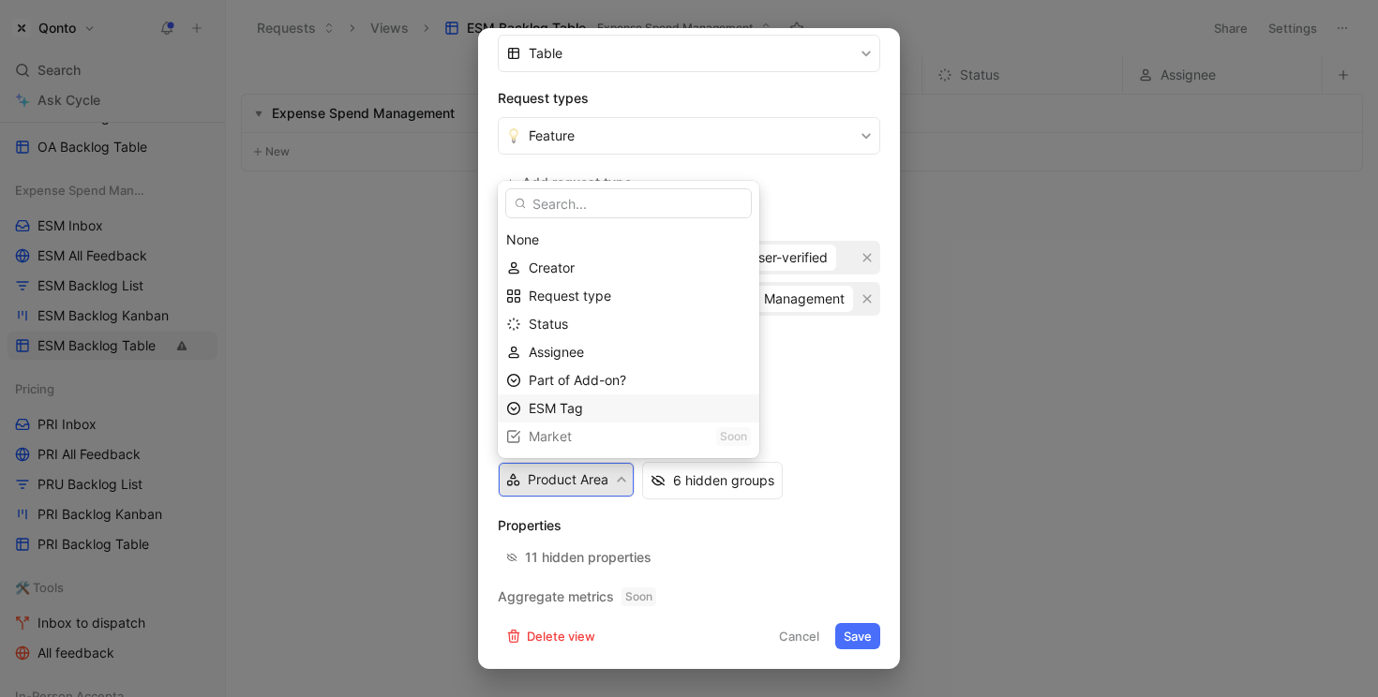
click at [580, 399] on div "ESM Tag" at bounding box center [640, 408] width 222 height 22
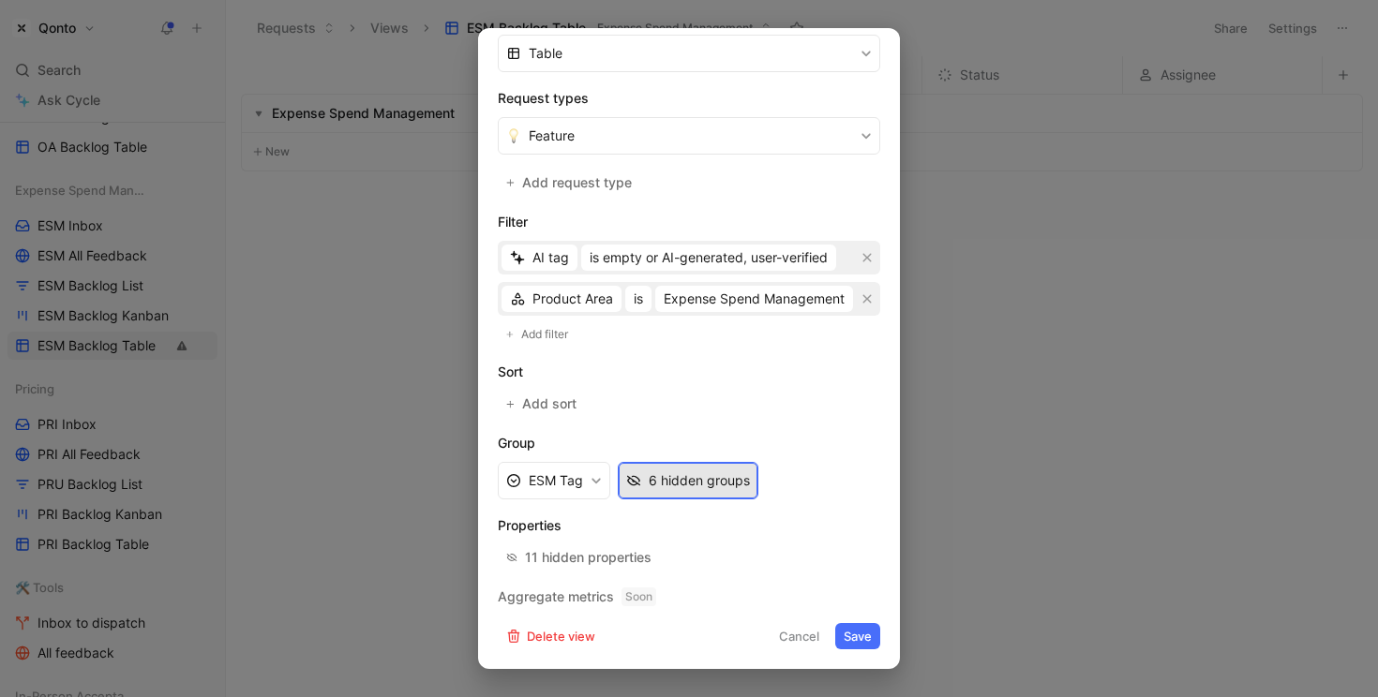
click at [662, 475] on div "6 hidden groups" at bounding box center [698, 481] width 101 height 22
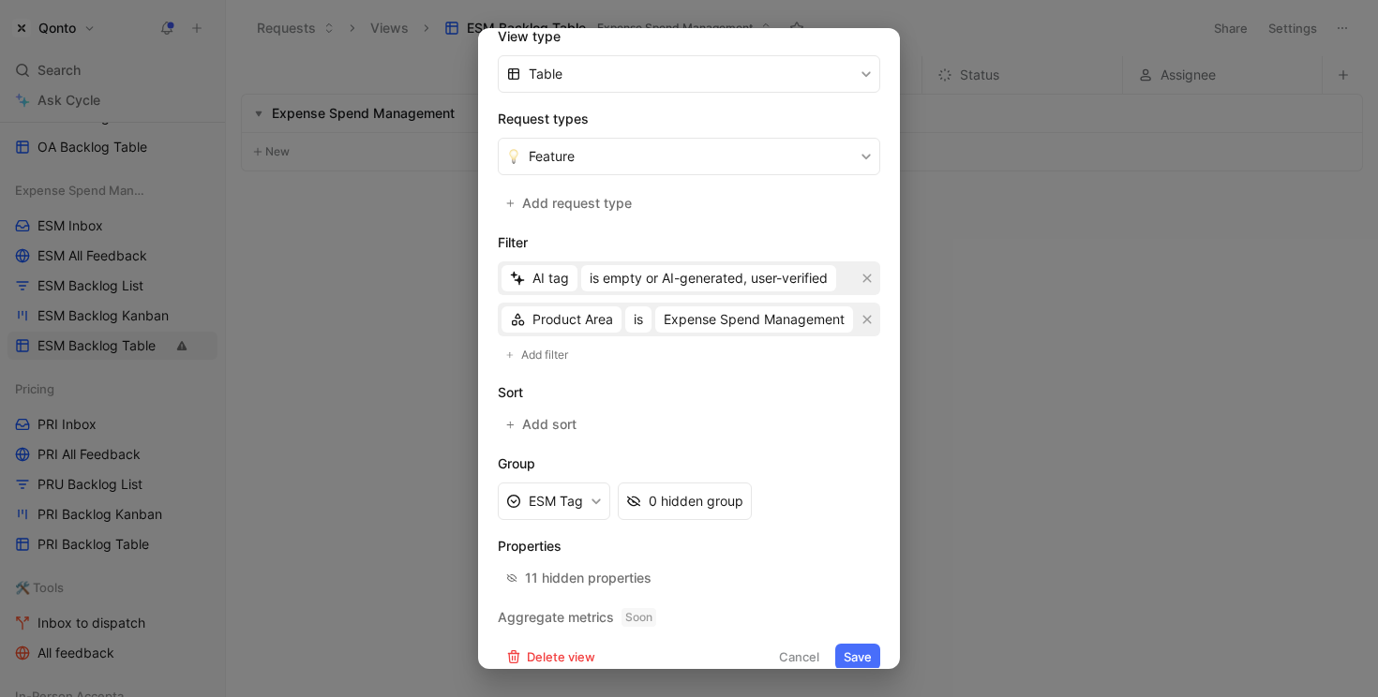
scroll to position [310, 0]
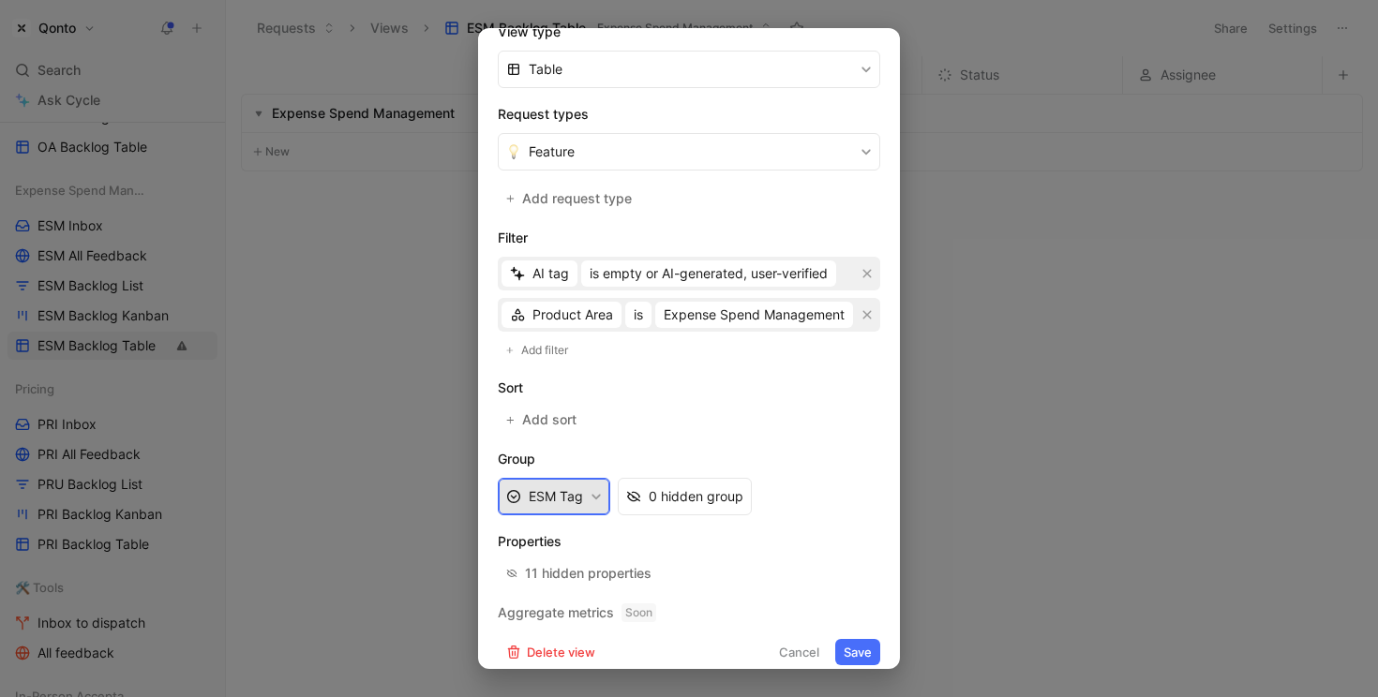
click at [600, 502] on button "ESM Tag" at bounding box center [554, 496] width 112 height 37
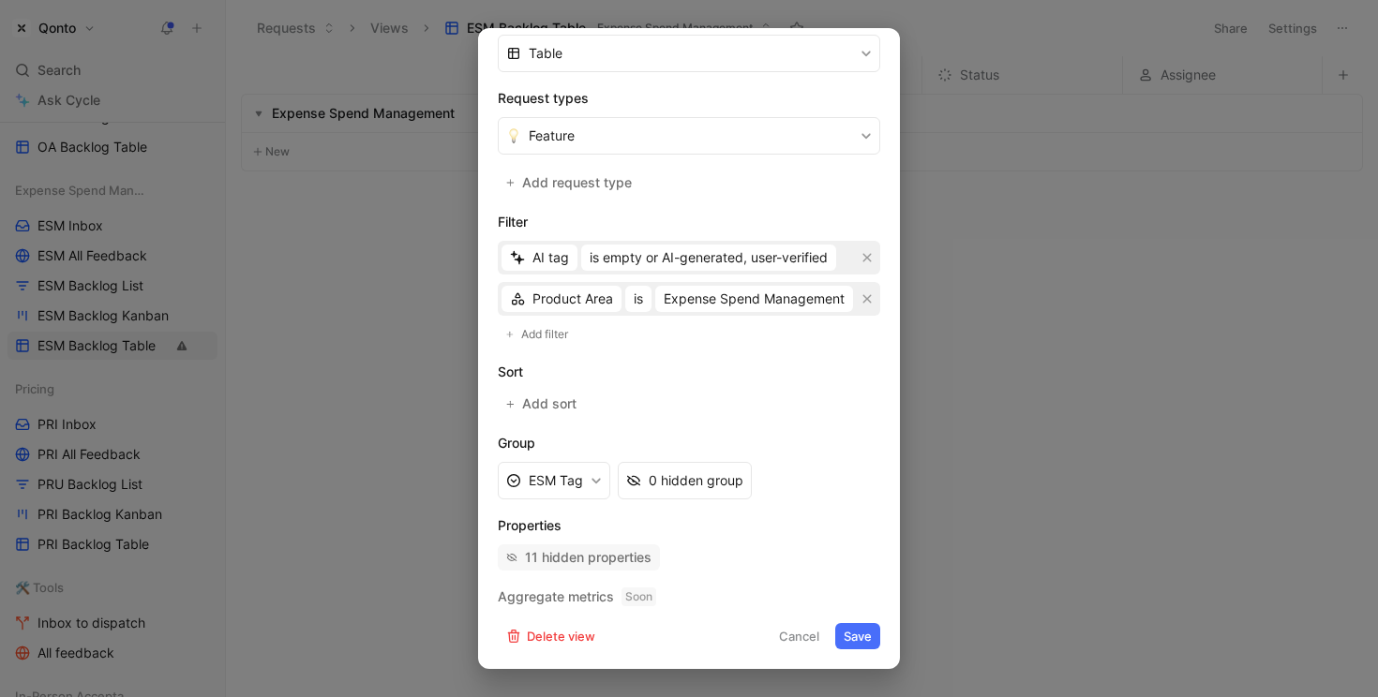
click at [602, 560] on div "11 hidden properties" at bounding box center [588, 557] width 127 height 22
click at [848, 645] on button "Save" at bounding box center [857, 636] width 45 height 26
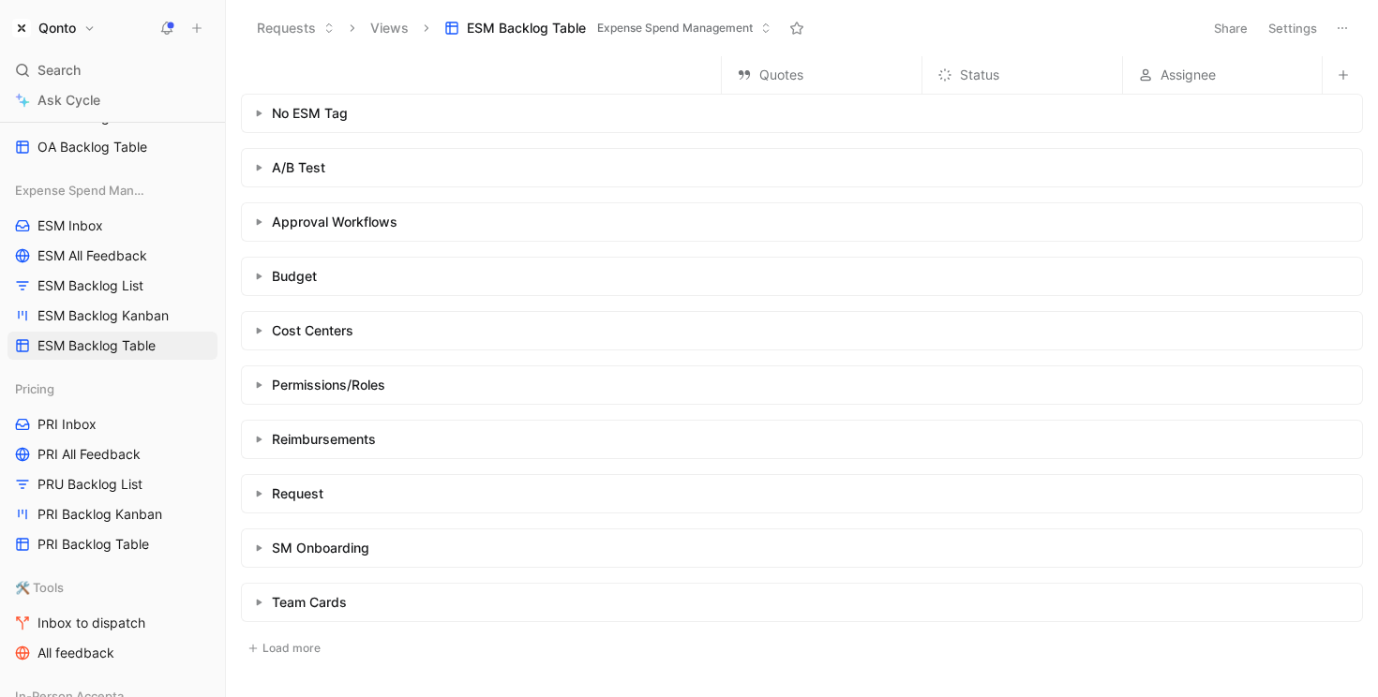
click at [259, 440] on use "button" at bounding box center [260, 440] width 6 height 7
click at [259, 440] on use "button" at bounding box center [259, 441] width 7 height 6
click at [259, 440] on use "button" at bounding box center [260, 440] width 6 height 7
click at [259, 440] on use "button" at bounding box center [259, 441] width 7 height 6
click at [145, 315] on span "ESM Backlog Kanban" at bounding box center [102, 315] width 131 height 19
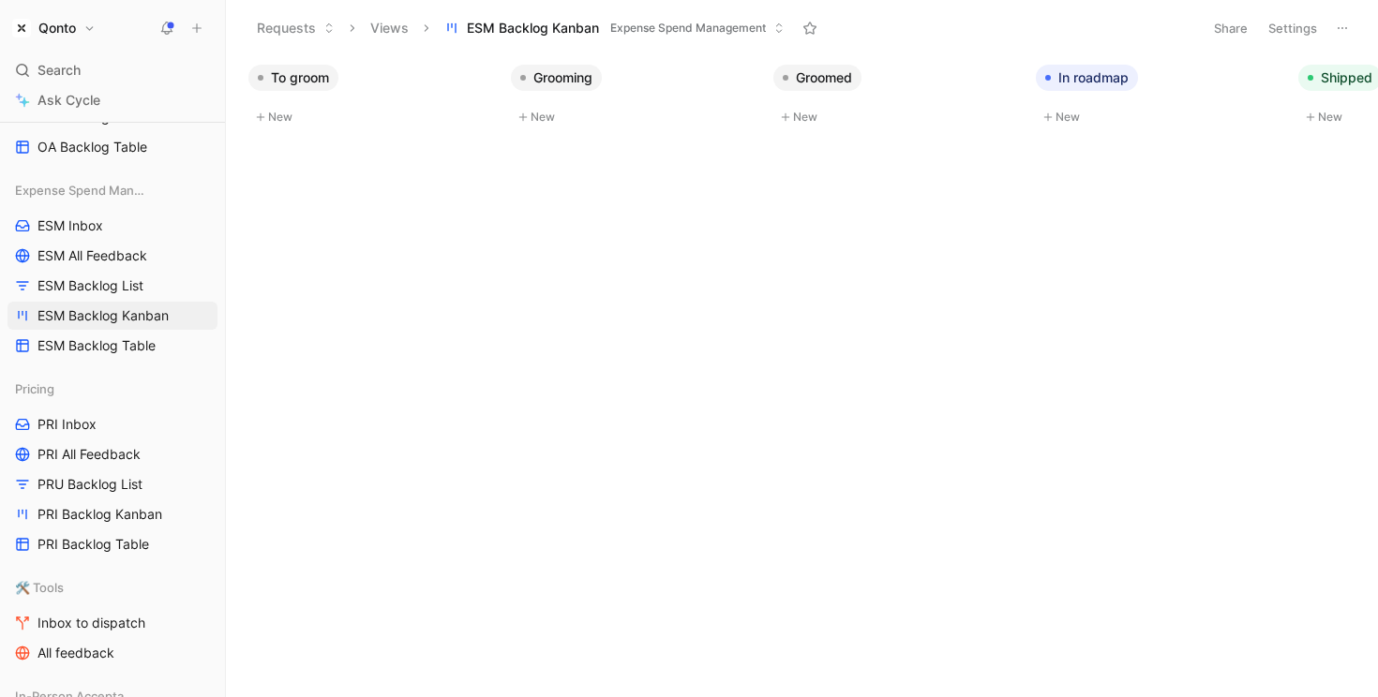
click at [1289, 28] on button "Settings" at bounding box center [1293, 28] width 66 height 26
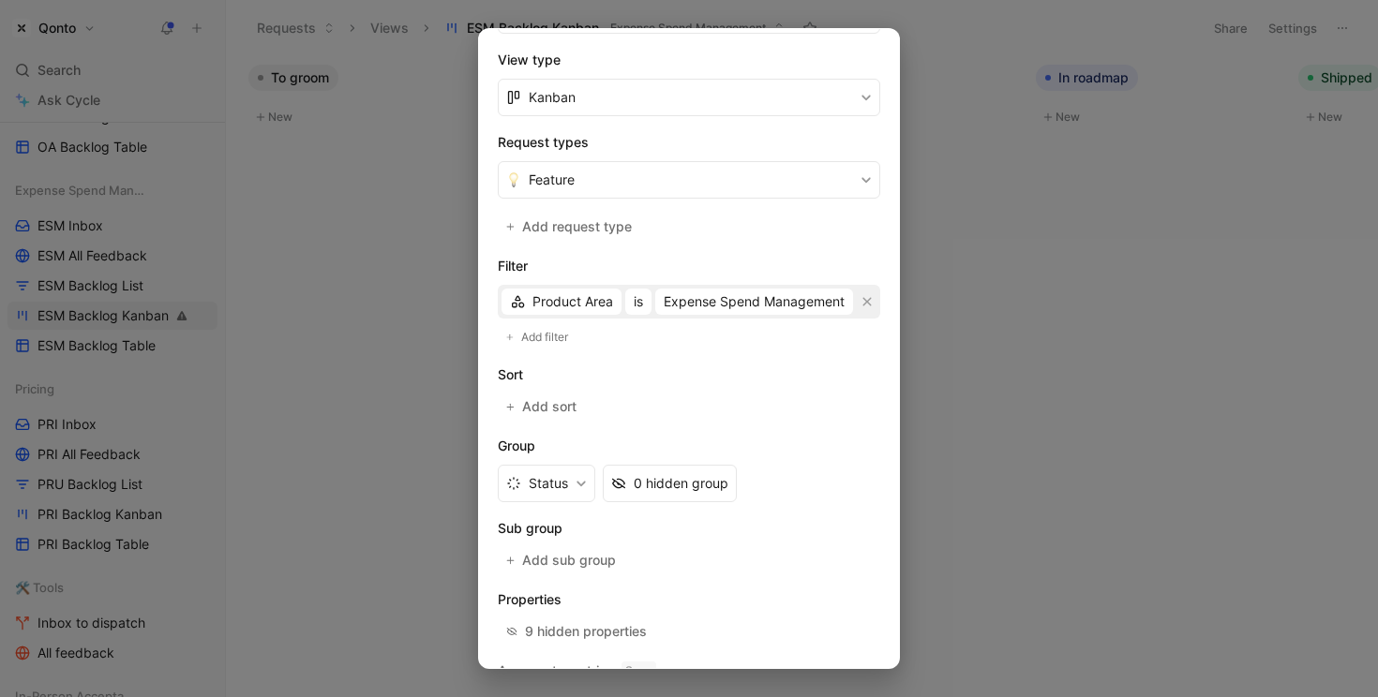
scroll to position [287, 0]
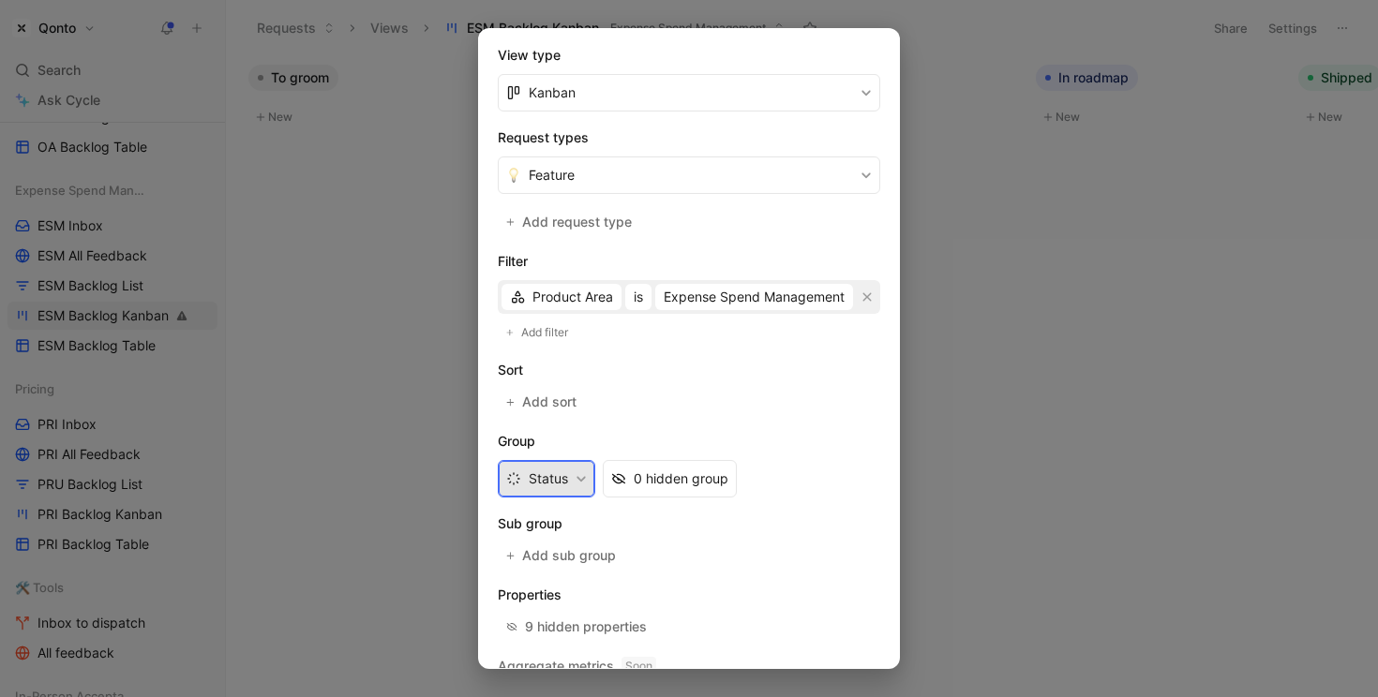
click at [583, 477] on icon "button" at bounding box center [580, 478] width 11 height 11
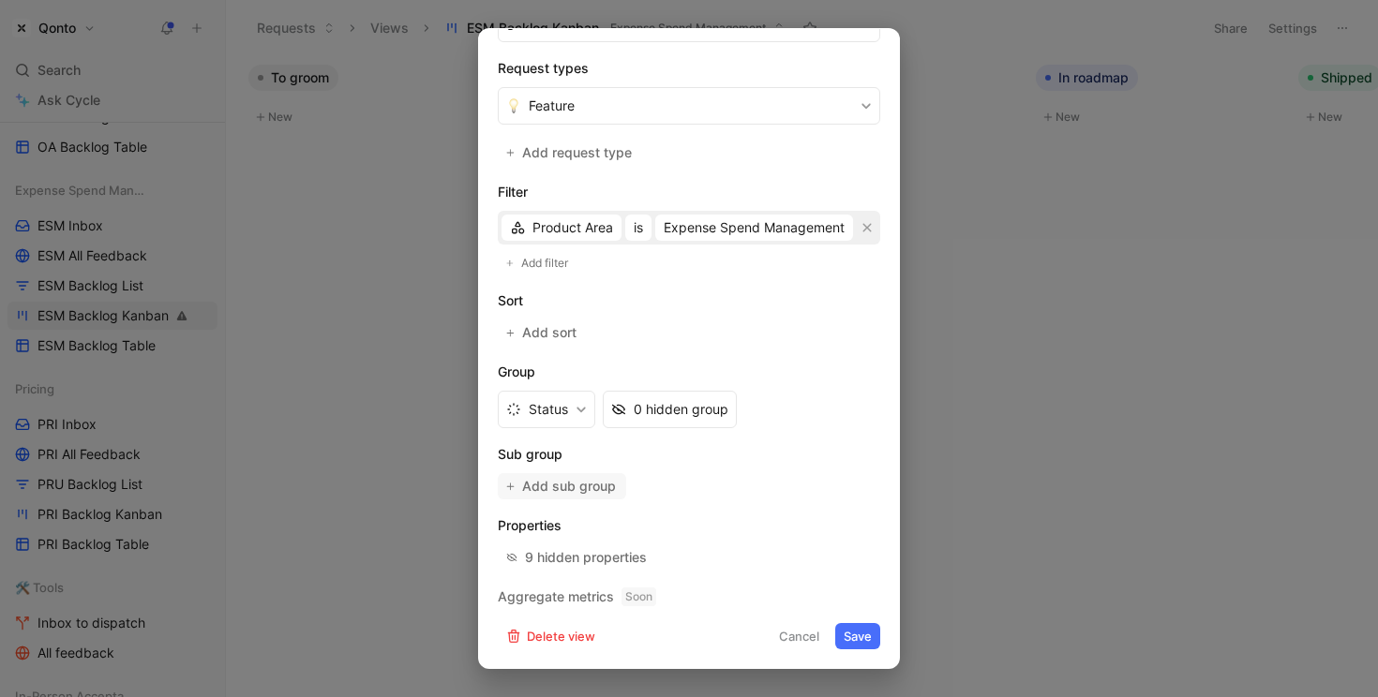
click at [583, 484] on span "Add sub group" at bounding box center [570, 486] width 96 height 22
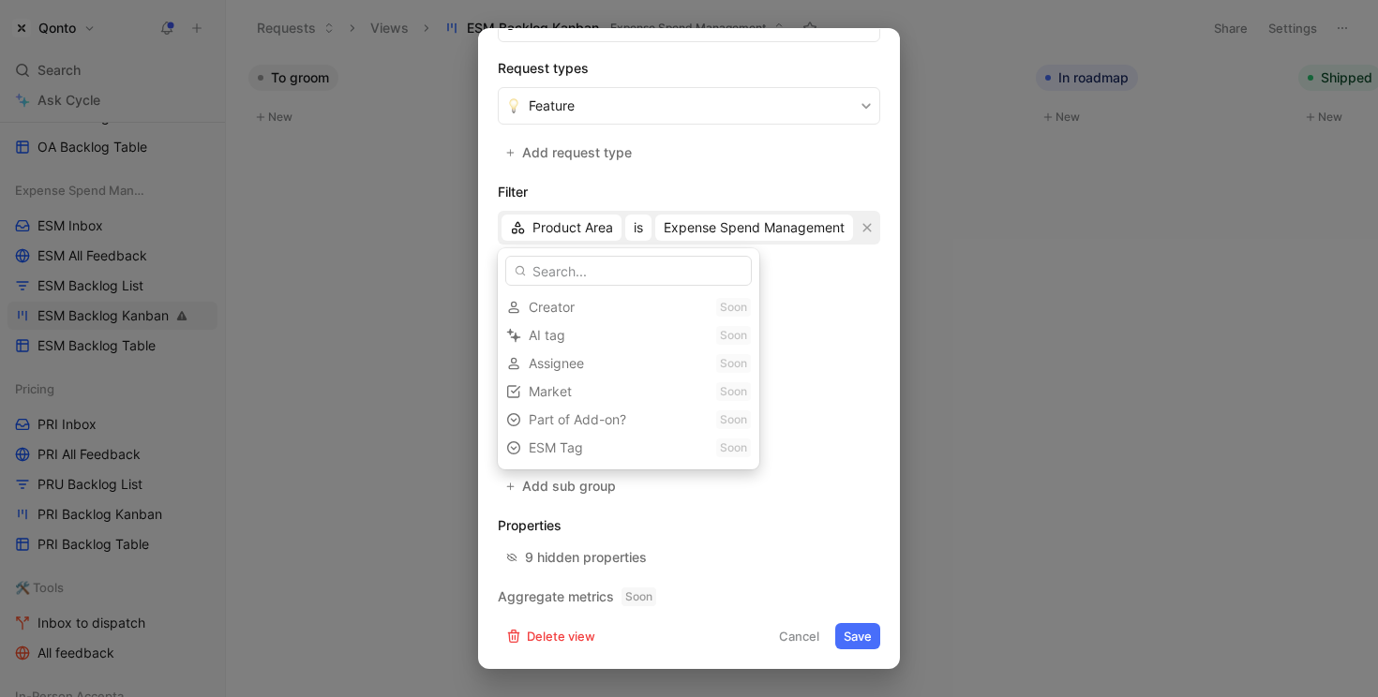
click at [574, 451] on div "ESM Tag Soon" at bounding box center [628, 448] width 261 height 28
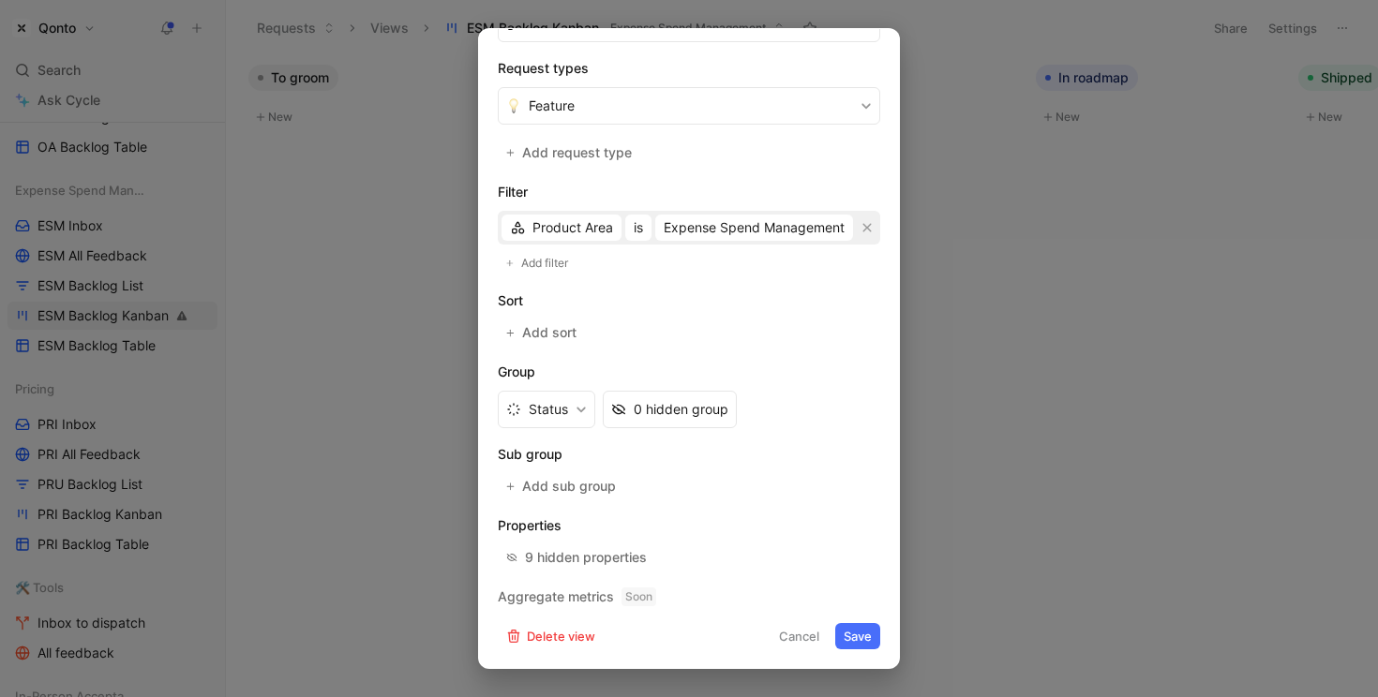
click at [795, 640] on button "Cancel" at bounding box center [798, 636] width 57 height 26
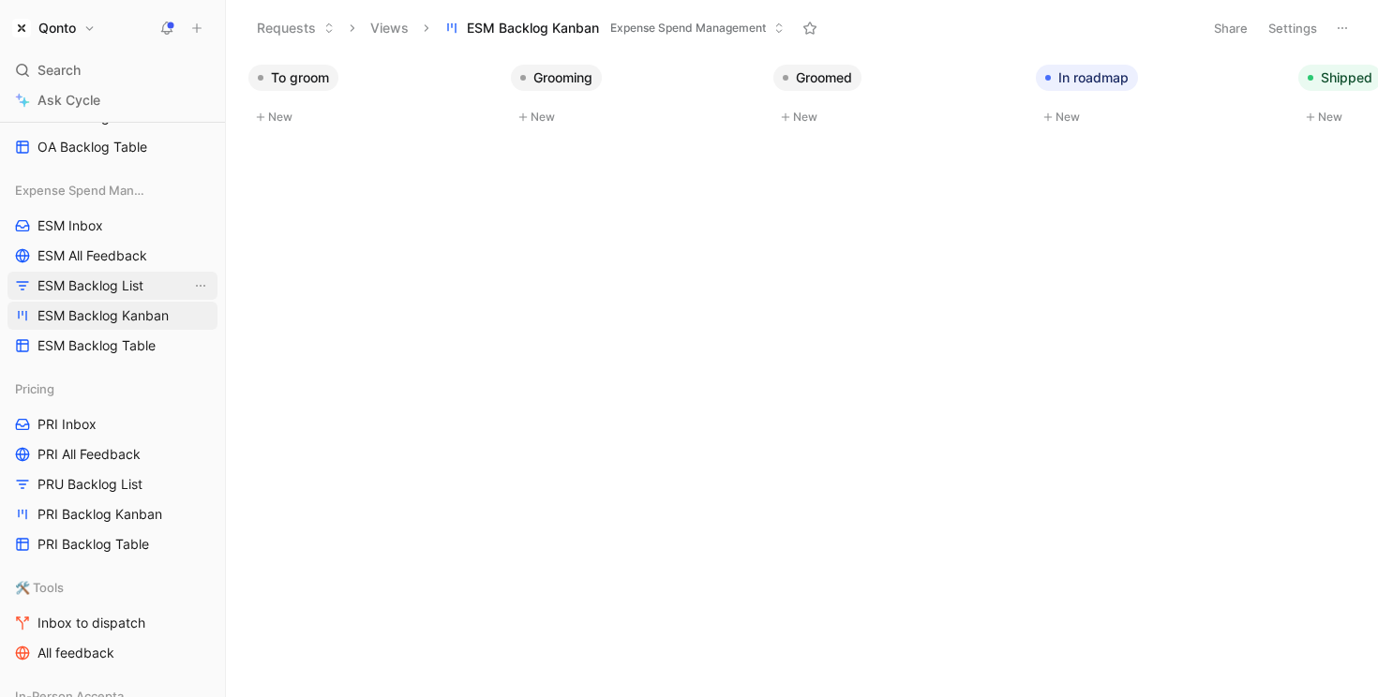
click at [141, 288] on span "ESM Backlog List" at bounding box center [90, 285] width 106 height 19
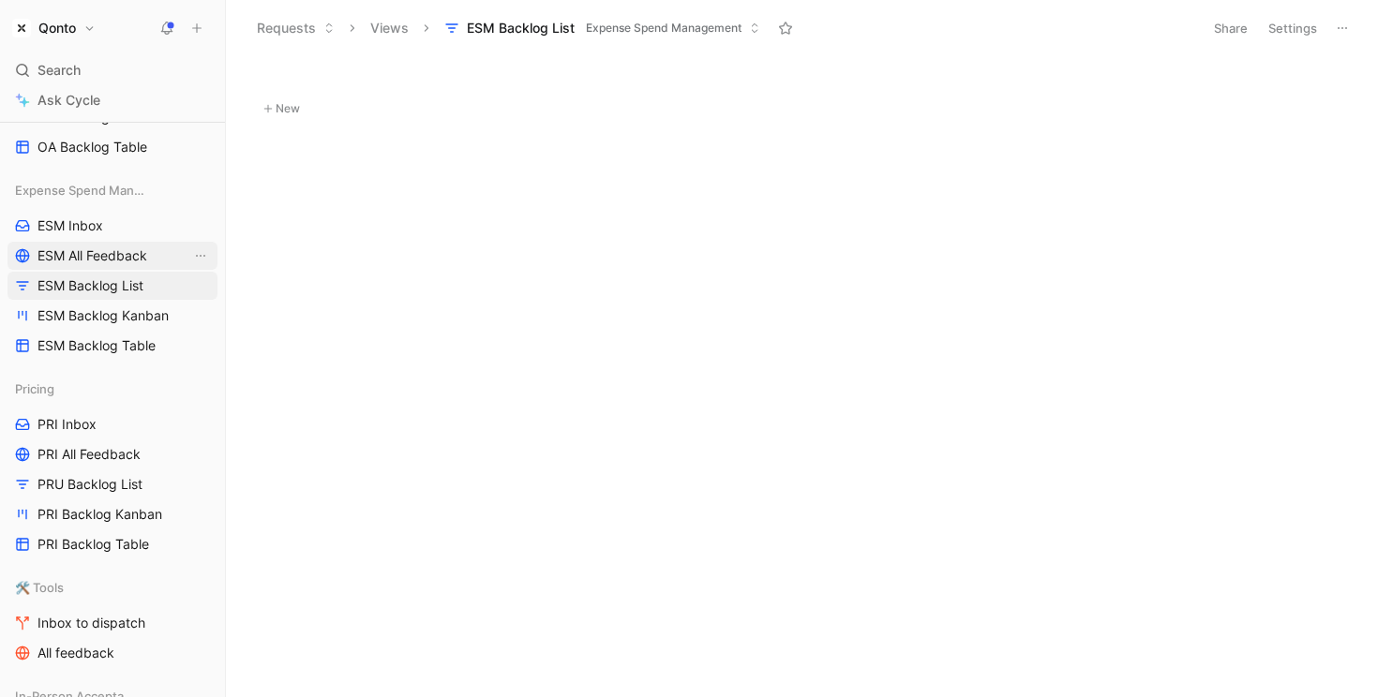
click at [113, 256] on span "ESM All Feedback" at bounding box center [92, 255] width 110 height 19
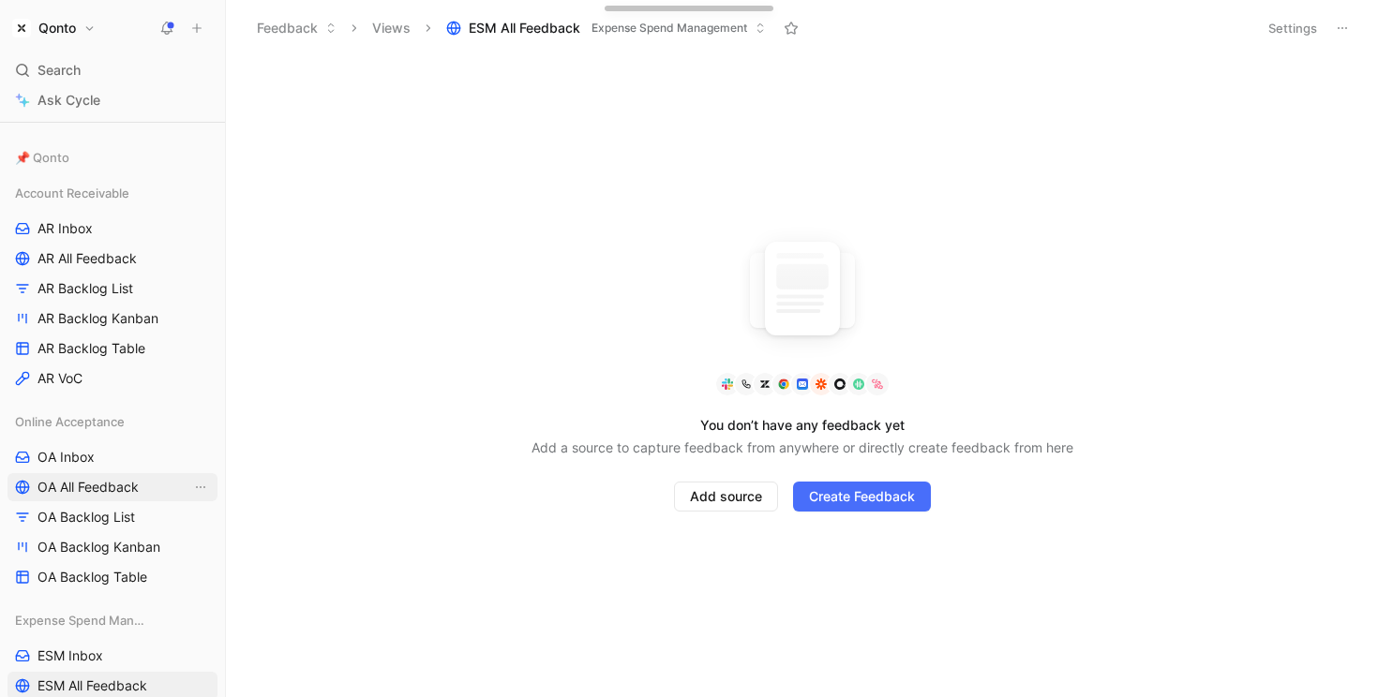
scroll to position [139, 0]
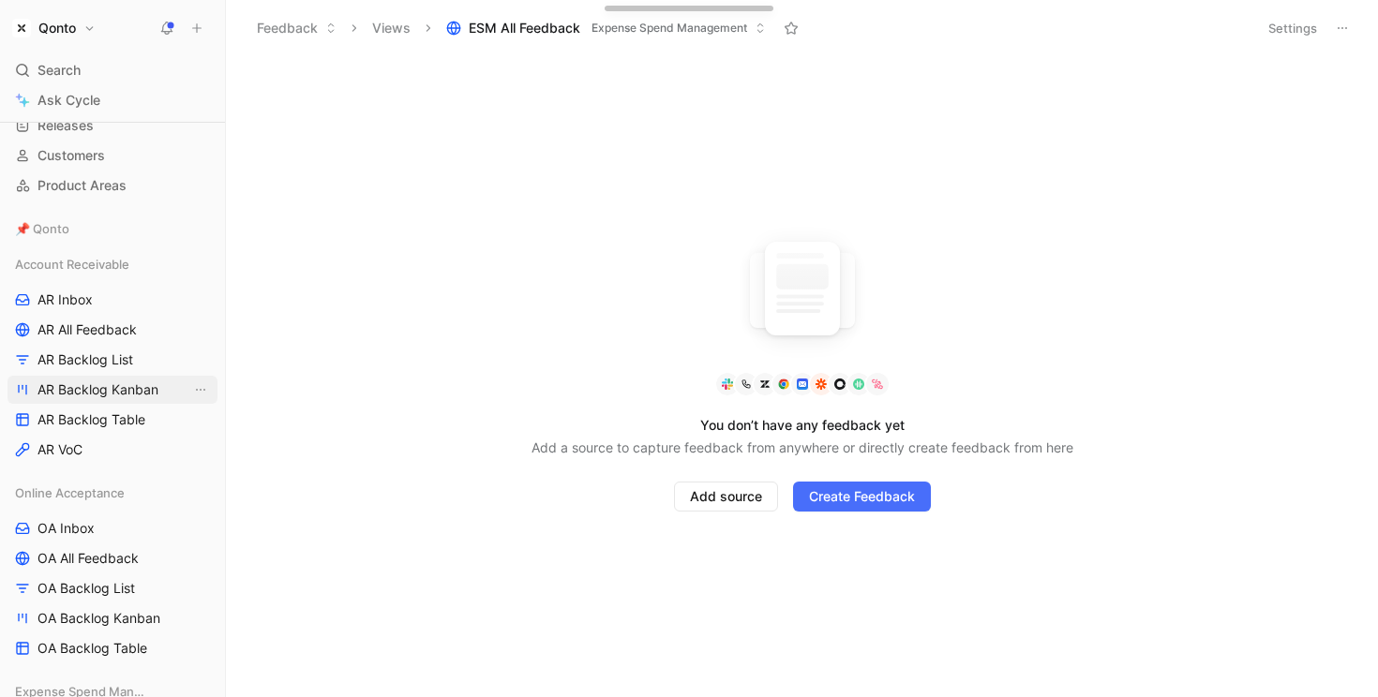
click at [90, 384] on span "AR Backlog Kanban" at bounding box center [97, 389] width 121 height 19
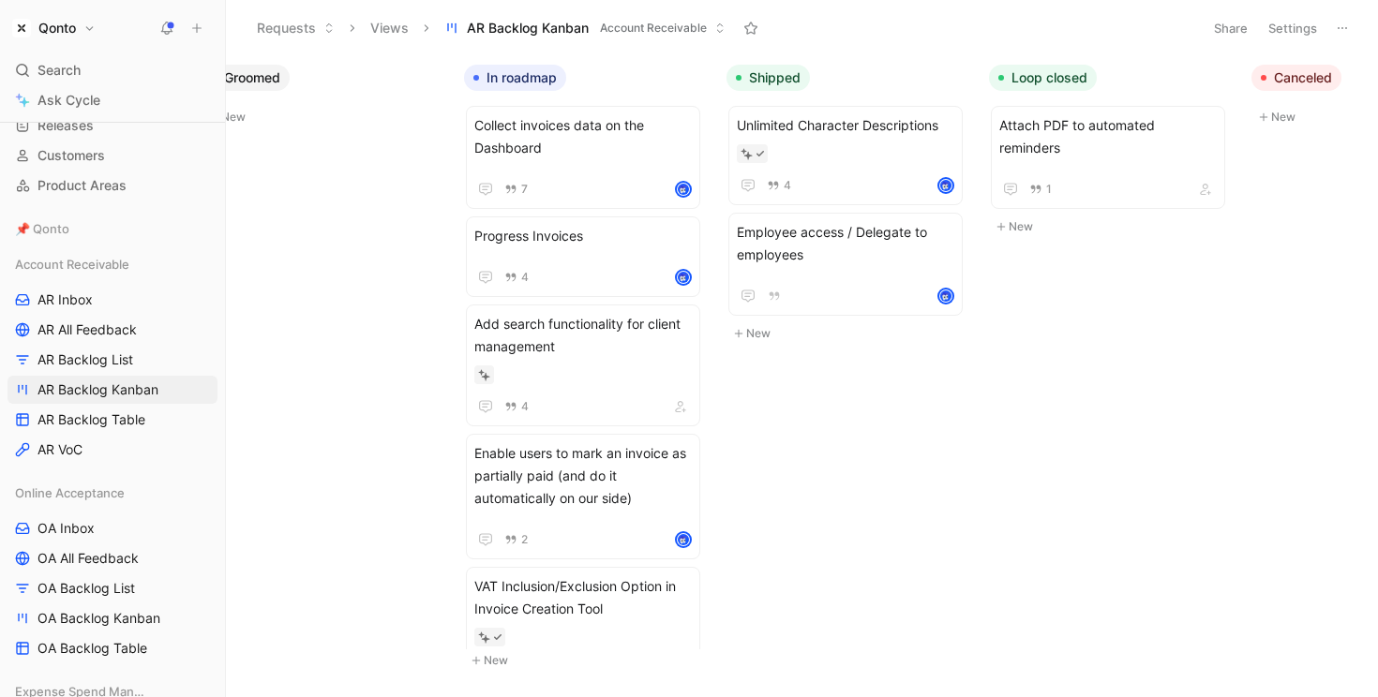
scroll to position [0, 837]
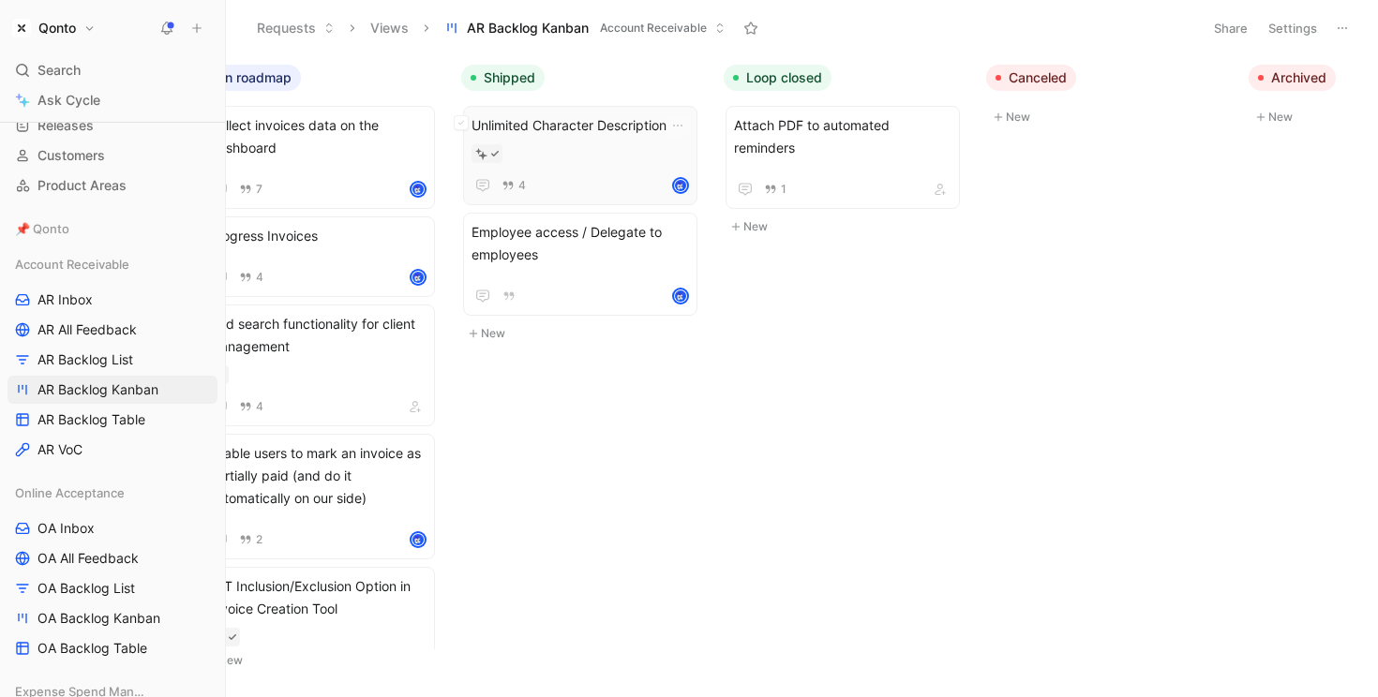
click at [576, 145] on div at bounding box center [579, 153] width 217 height 19
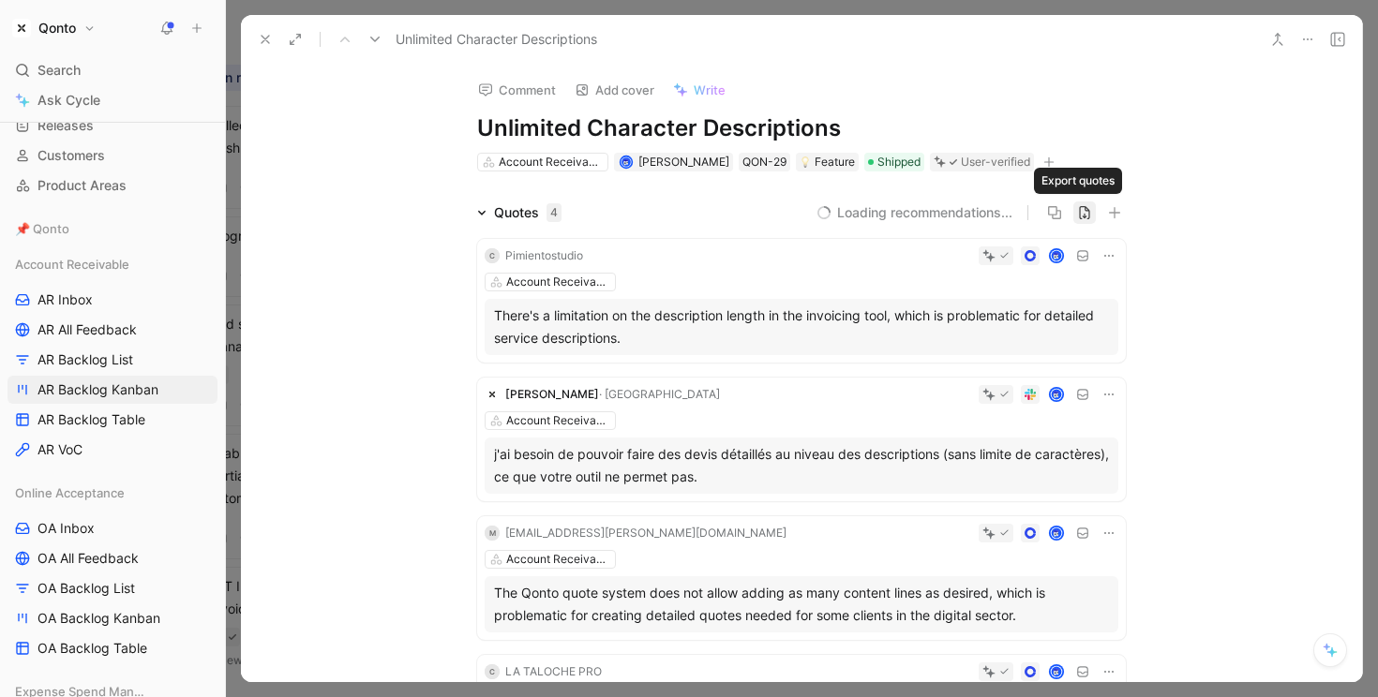
click at [1077, 215] on icon "button" at bounding box center [1084, 212] width 15 height 15
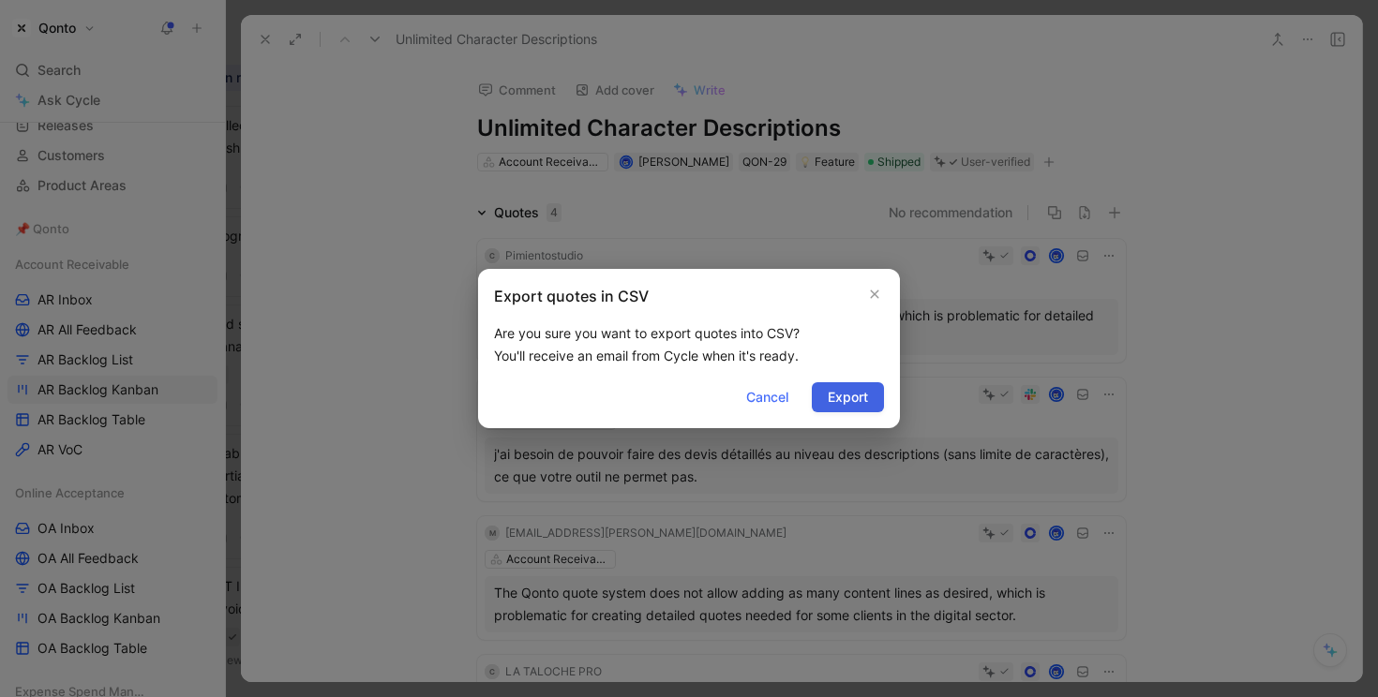
click at [861, 396] on span "Export" at bounding box center [847, 397] width 40 height 22
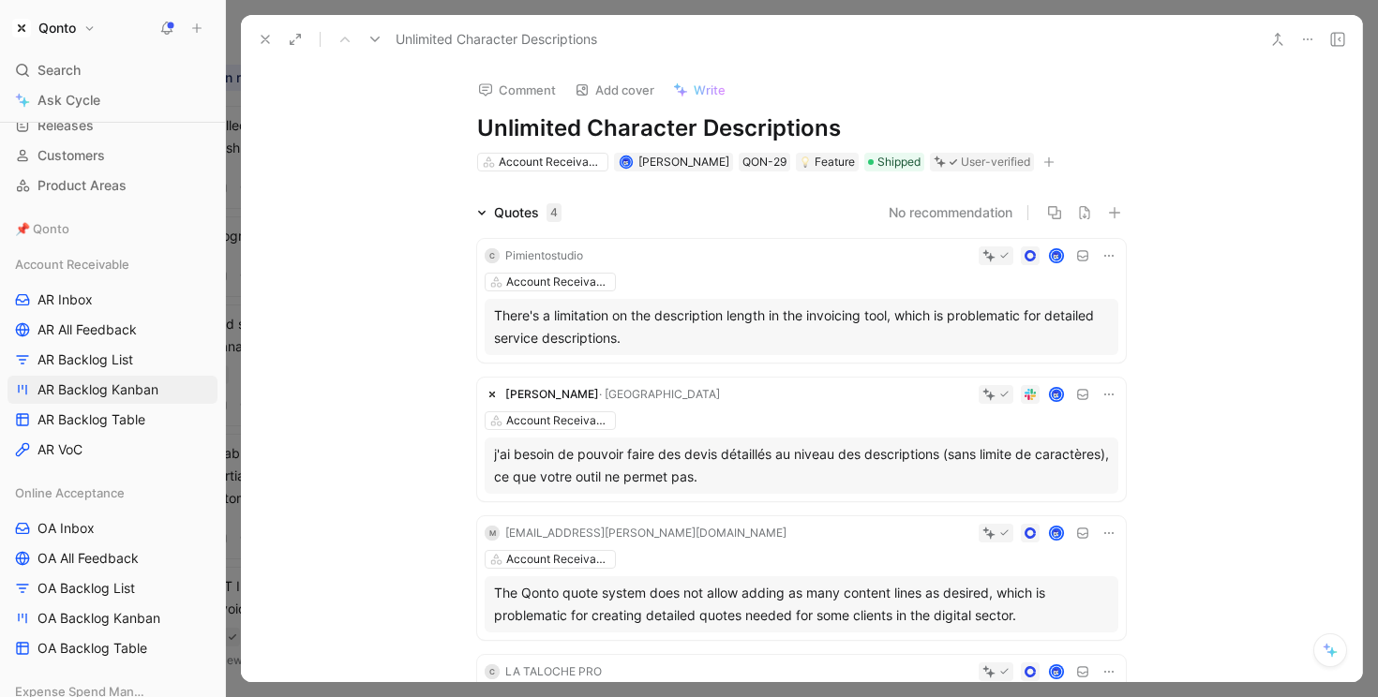
click at [1082, 257] on icon at bounding box center [1082, 255] width 13 height 13
click at [1101, 257] on icon at bounding box center [1108, 255] width 15 height 15
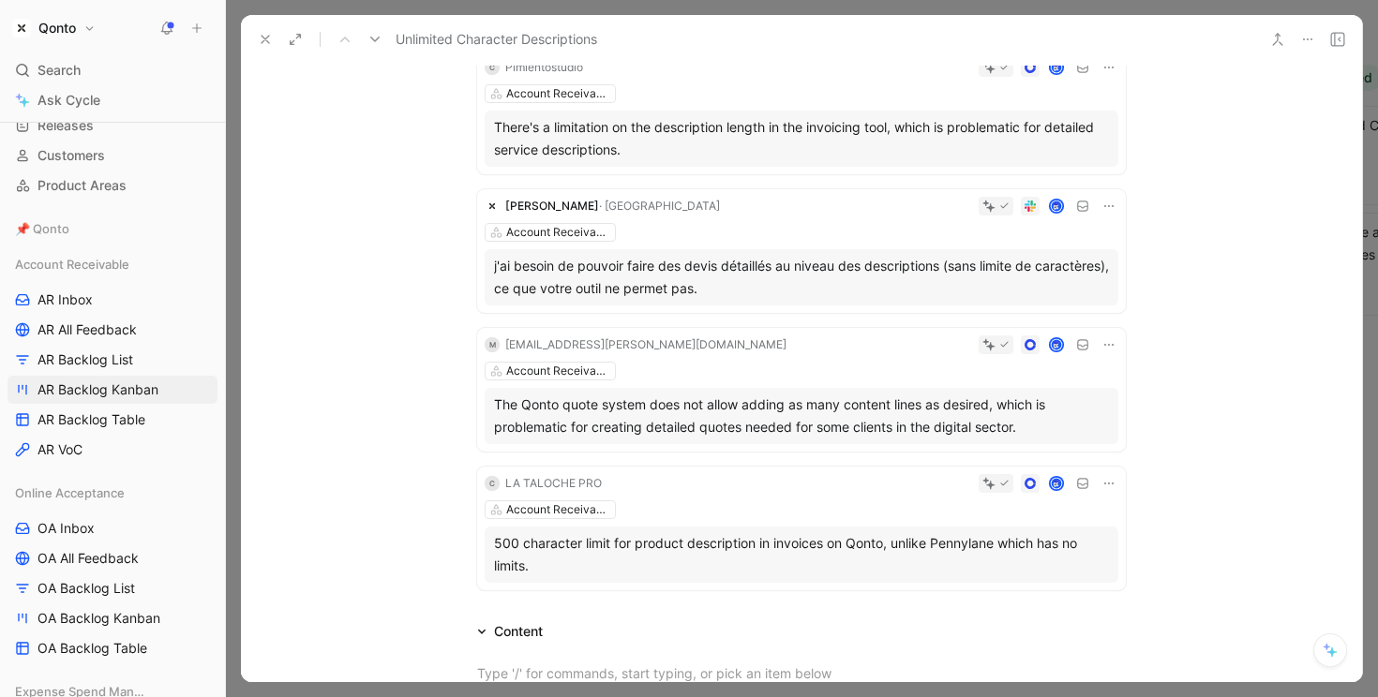
scroll to position [247, 0]
